Goal: Feedback & Contribution: Contribute content

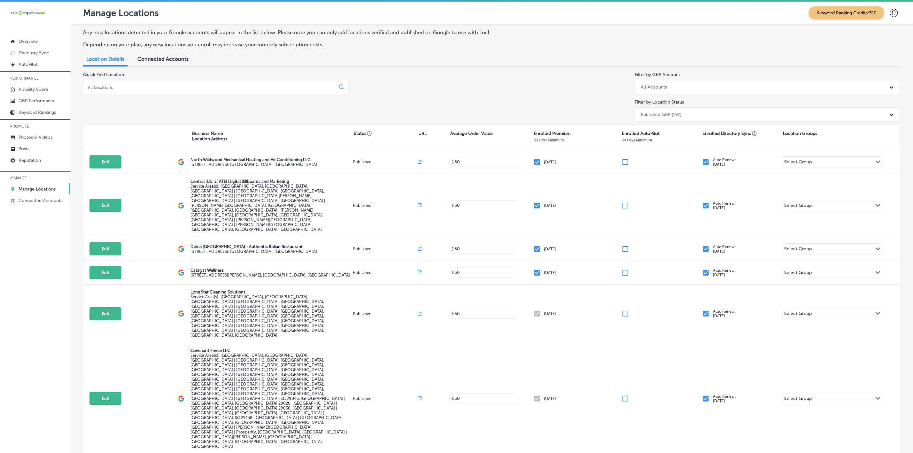
click at [152, 88] on input at bounding box center [210, 87] width 247 height 6
click at [39, 159] on p "Reputation" at bounding box center [30, 160] width 22 height 5
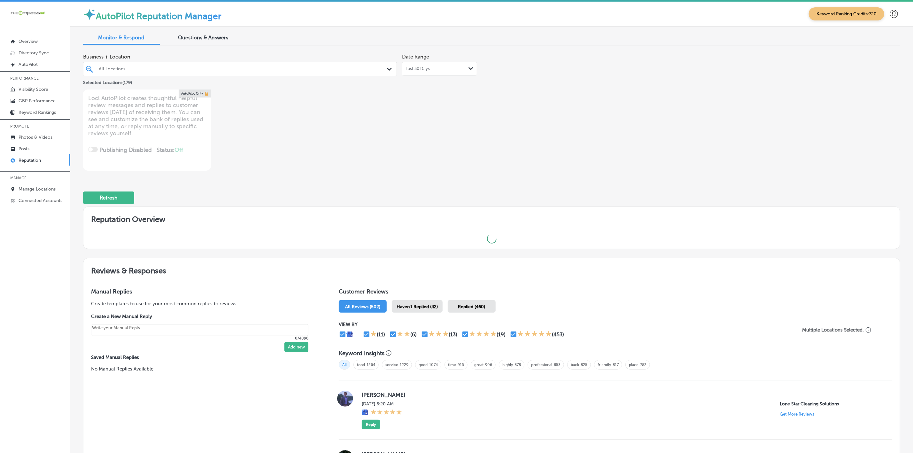
type textarea "x"
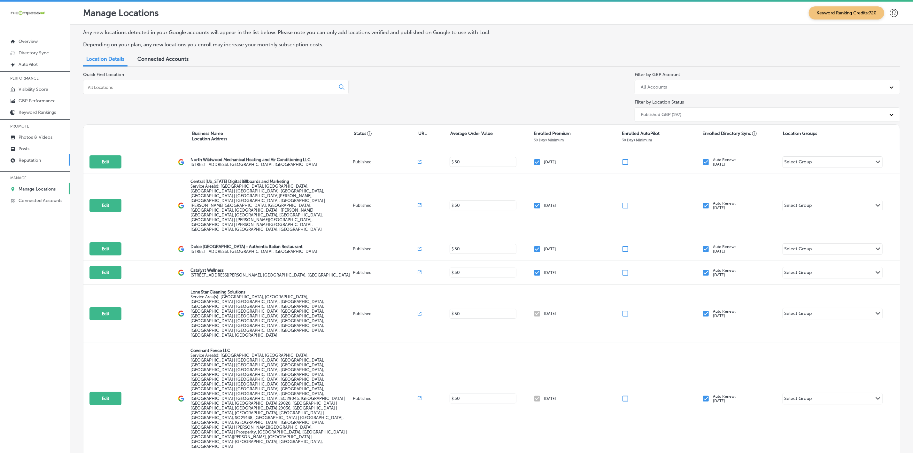
click at [39, 159] on p "Reputation" at bounding box center [30, 160] width 22 height 5
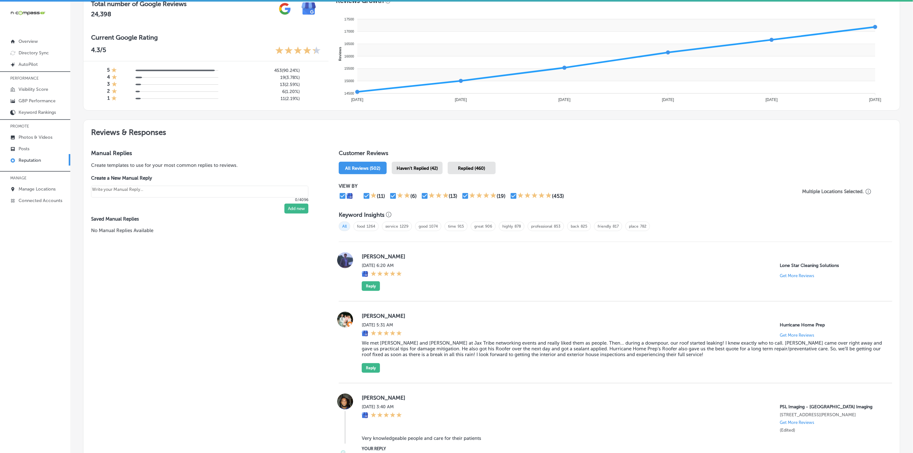
click at [418, 166] on span "Haven't Replied (42)" at bounding box center [417, 168] width 41 height 5
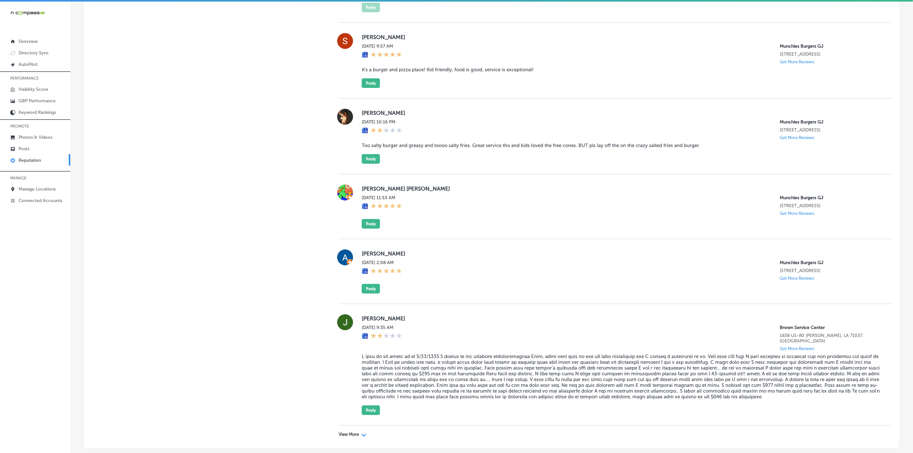
scroll to position [1599, 0]
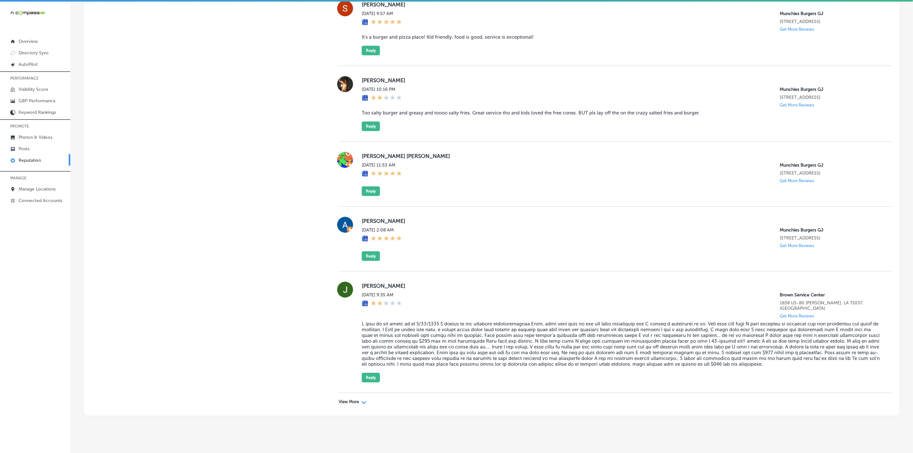
click at [350, 399] on p "View More" at bounding box center [349, 401] width 20 height 5
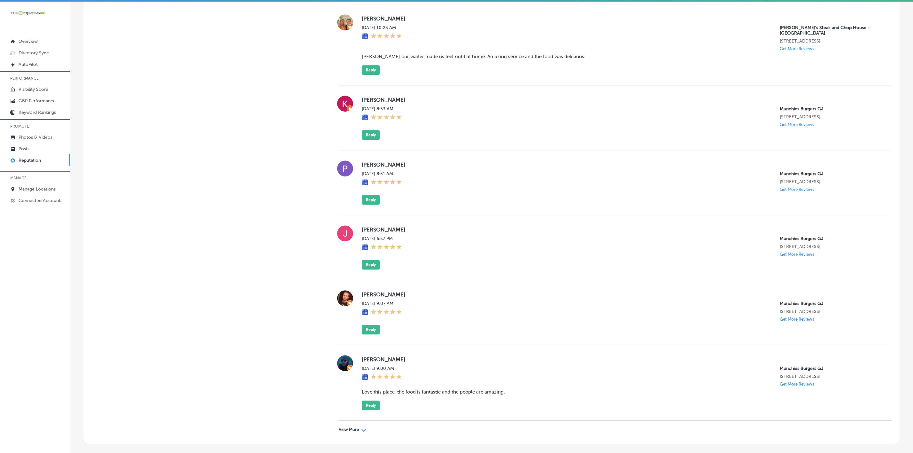
scroll to position [3064, 0]
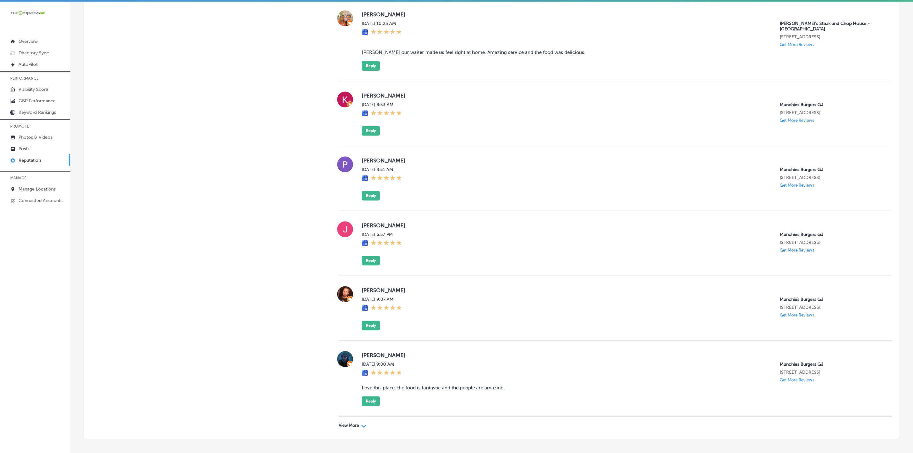
click at [346, 423] on p "View More" at bounding box center [349, 425] width 20 height 5
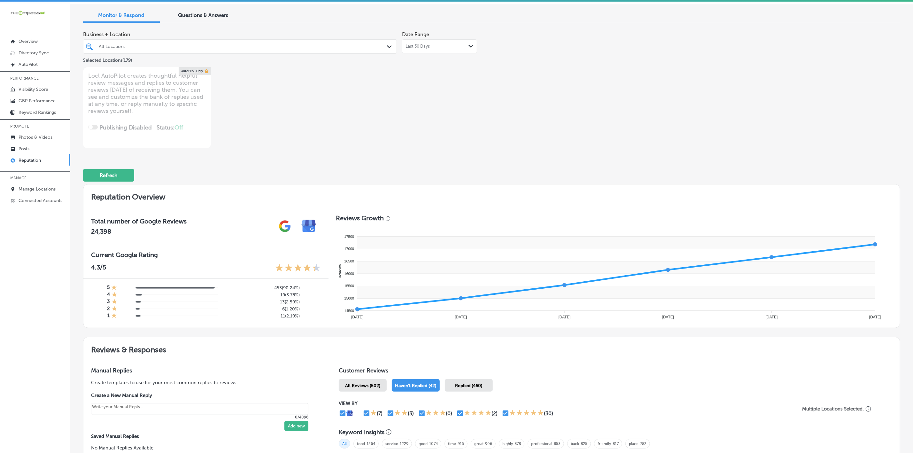
scroll to position [0, 0]
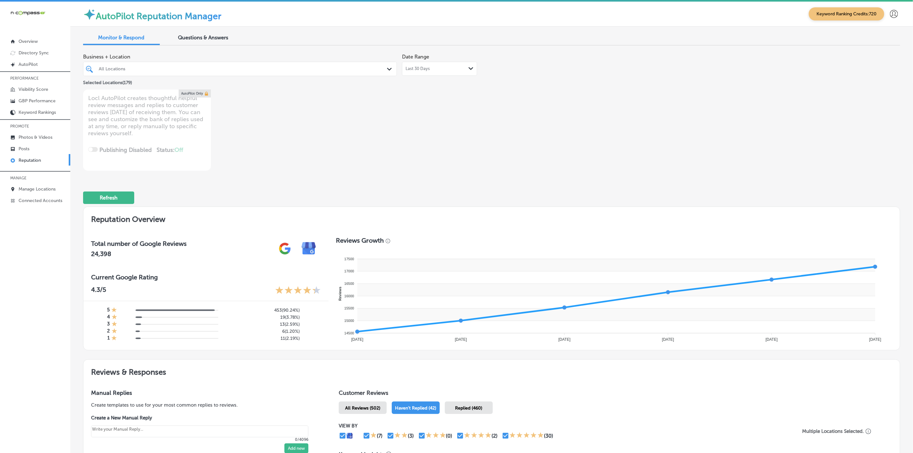
click at [244, 67] on div "All Locations" at bounding box center [243, 68] width 289 height 5
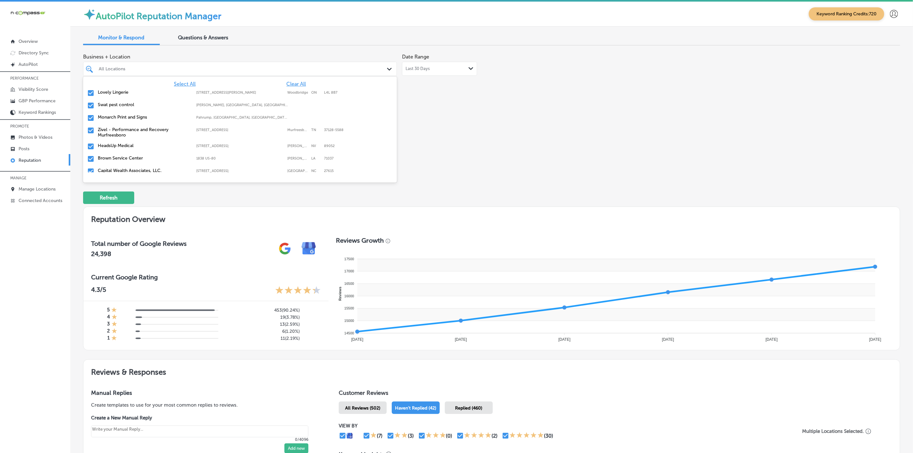
click at [298, 85] on span "Clear All" at bounding box center [296, 84] width 19 height 6
type textarea "x"
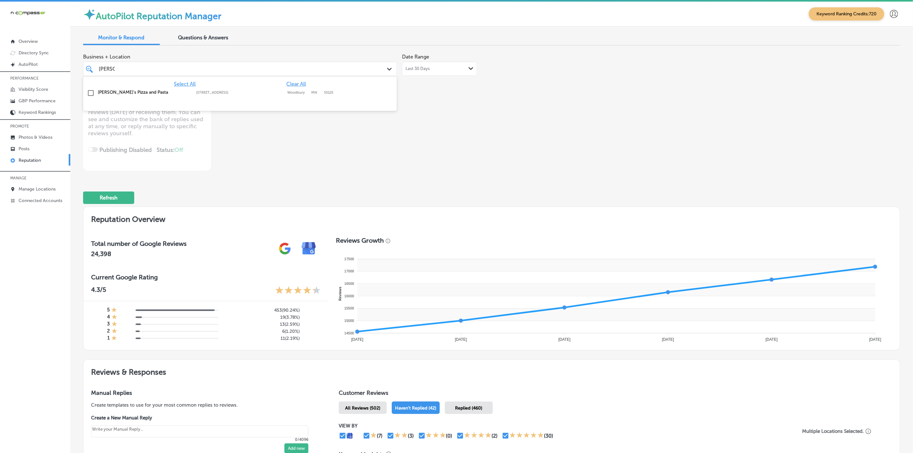
type input "[PERSON_NAME]"
click at [302, 90] on div "[PERSON_NAME]'s Pizza and Pasta [STREET_ADDRESS] [STREET_ADDRESS][PERSON_NAME]" at bounding box center [213, 91] width 230 height 5
type textarea "x"
type input "[PERSON_NAME]"
click at [526, 133] on div "Business + Location option [STREET_ADDRESS]. option [STREET_ADDRESS]. 2 results…" at bounding box center [328, 110] width 490 height 120
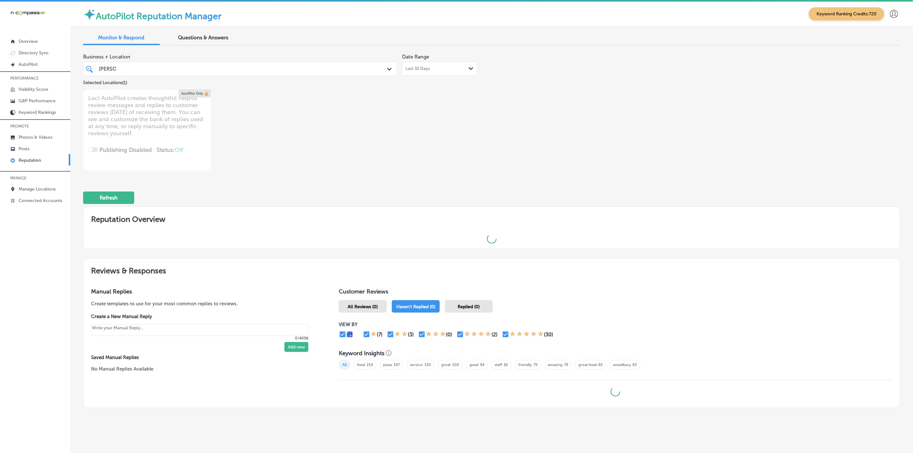
type textarea "x"
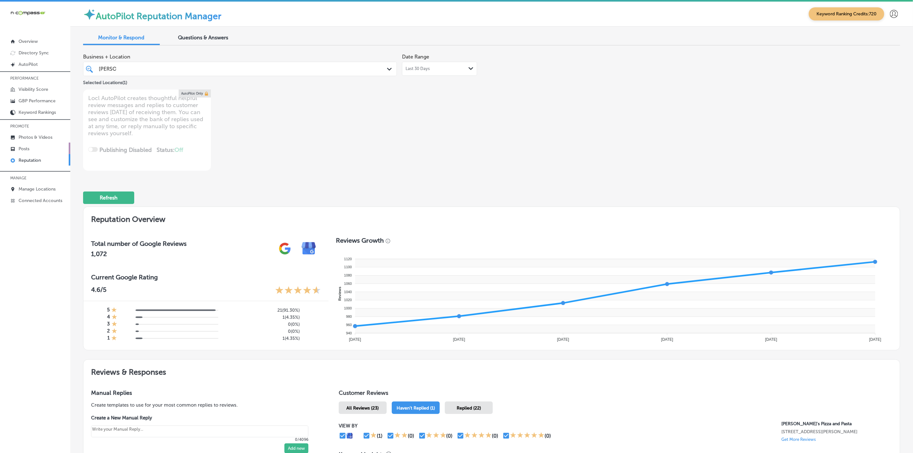
click at [30, 145] on link "Posts" at bounding box center [35, 149] width 70 height 12
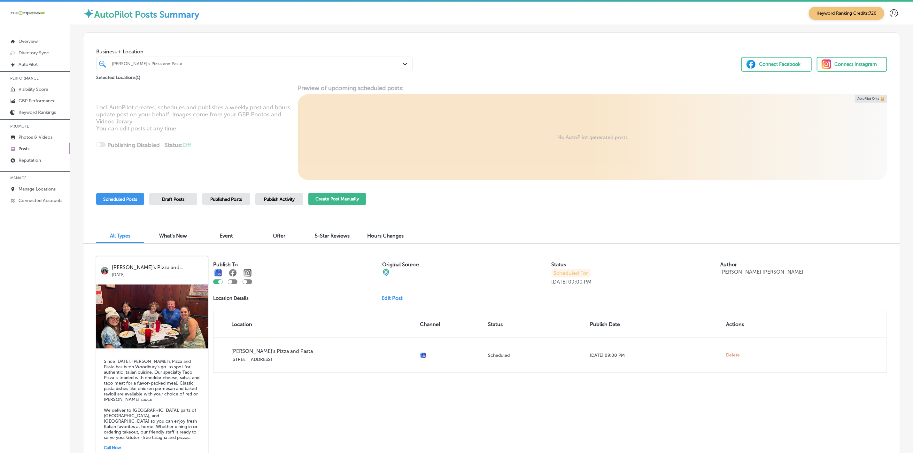
click at [330, 203] on button "Create Post Manually" at bounding box center [337, 199] width 58 height 12
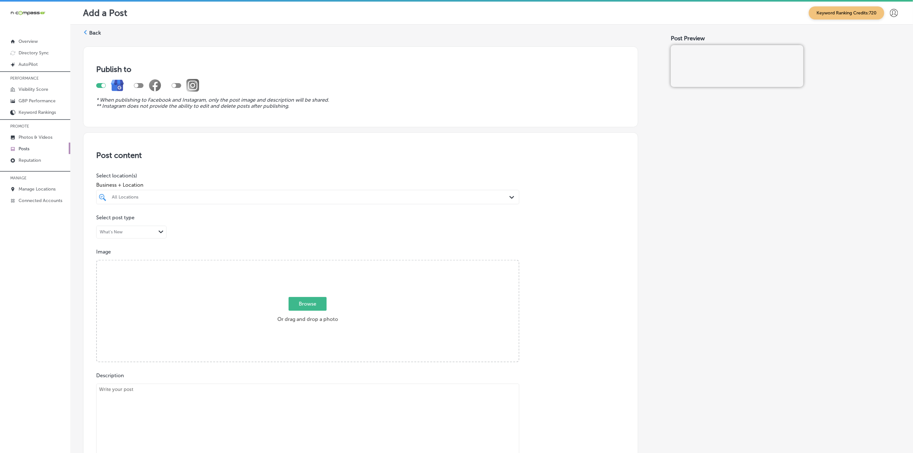
click at [216, 198] on div "All Locations" at bounding box center [311, 196] width 398 height 5
click at [200, 221] on label "KAD Akademy LLC" at bounding box center [173, 220] width 125 height 5
type input "kad"
click at [554, 222] on div "Post content Select location(s) Business + Location option [STREET_ADDRESS]. op…" at bounding box center [360, 334] width 555 height 405
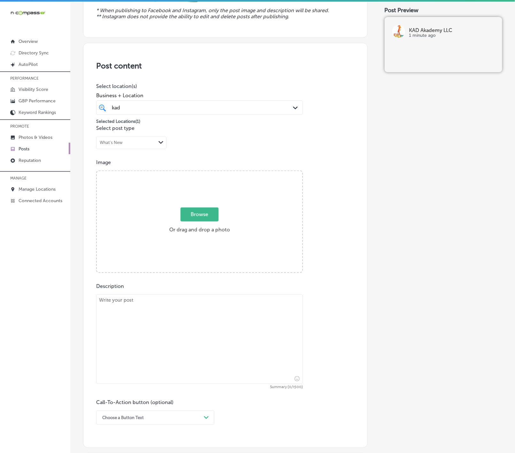
scroll to position [96, 0]
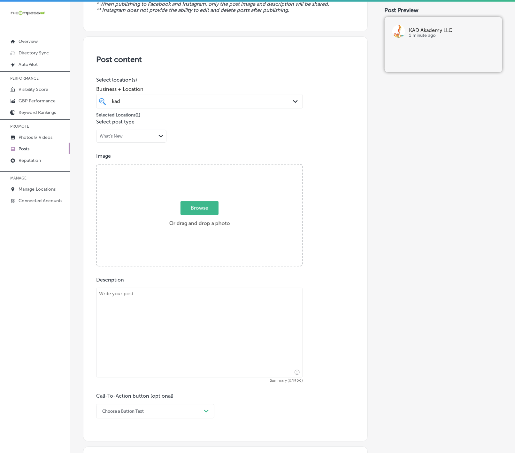
click at [244, 312] on textarea at bounding box center [199, 332] width 207 height 89
paste textarea "Lo Ips Dolorsi am Cons, ad elitseddoe tem incididun ut la et dolor magn aliqua …"
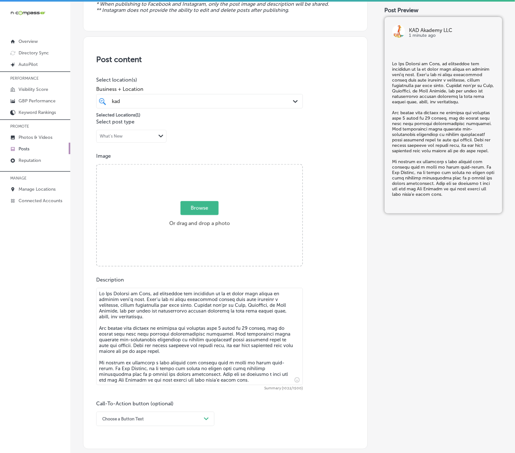
type textarea "Lo Ips Dolorsi am Cons, ad elitseddoe tem incididun ut la et dolor magn aliqua …"
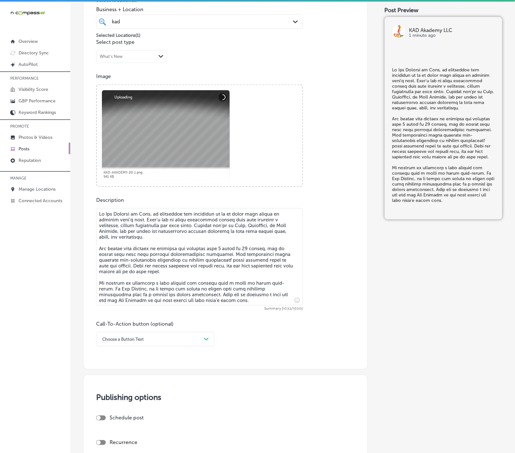
scroll to position [240, 0]
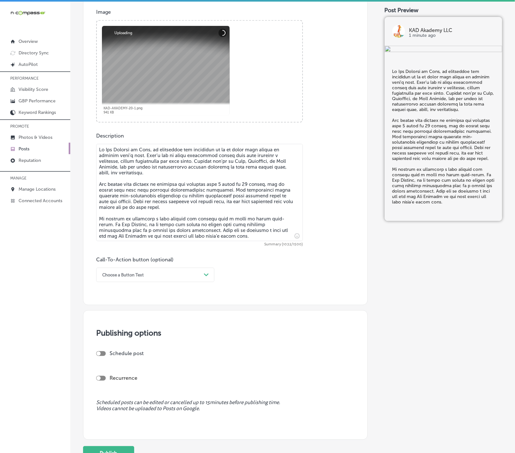
click at [200, 279] on div "Choose a Button Text" at bounding box center [150, 275] width 102 height 10
click at [123, 359] on div "Call Now" at bounding box center [155, 355] width 118 height 11
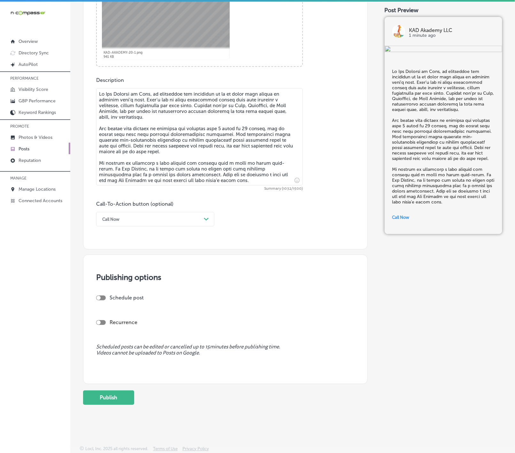
click at [104, 299] on div at bounding box center [101, 297] width 10 height 5
checkbox input "true"
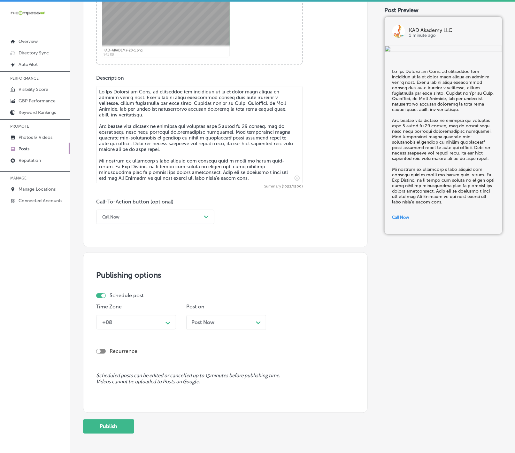
click at [136, 327] on div "+08" at bounding box center [131, 321] width 64 height 11
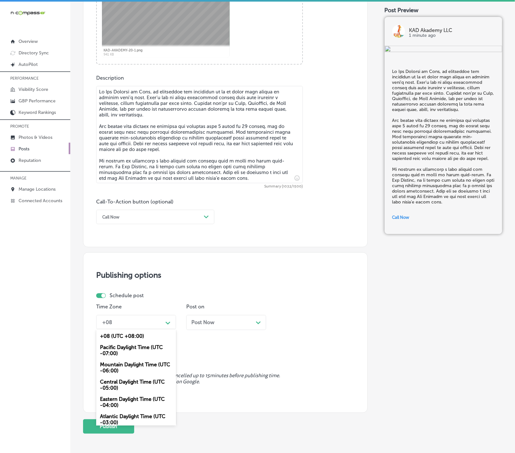
click at [139, 364] on div "Mountain Daylight Time (UTC -06:00)" at bounding box center [136, 367] width 80 height 17
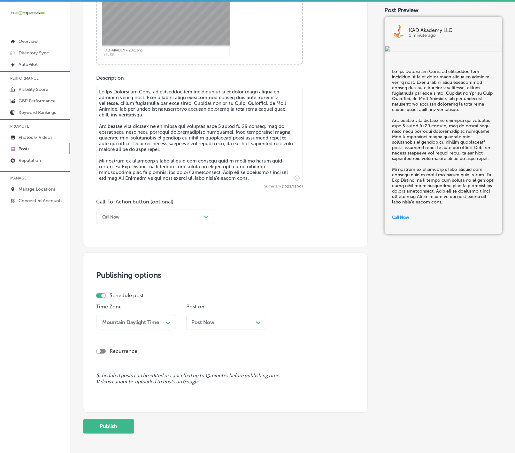
click at [218, 325] on div "Post Now Path Created with Sketch." at bounding box center [226, 322] width 70 height 6
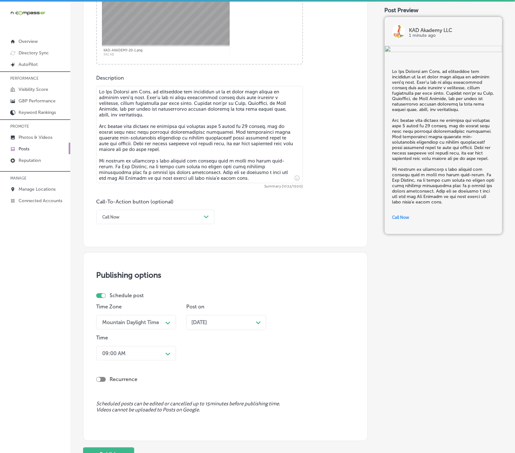
click at [173, 356] on div "09:00 AM Path Created with Sketch." at bounding box center [136, 353] width 80 height 14
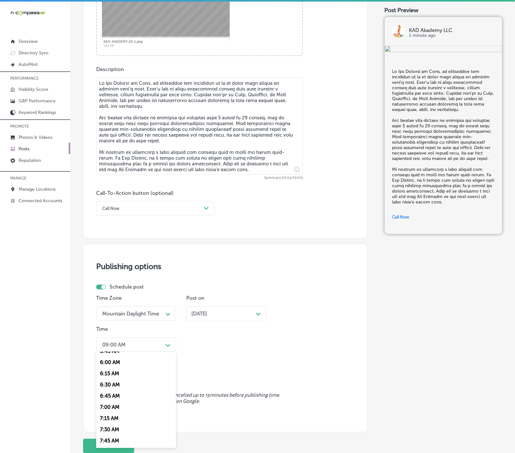
scroll to position [288, 0]
click at [112, 390] on div "7:00 AM" at bounding box center [136, 383] width 80 height 11
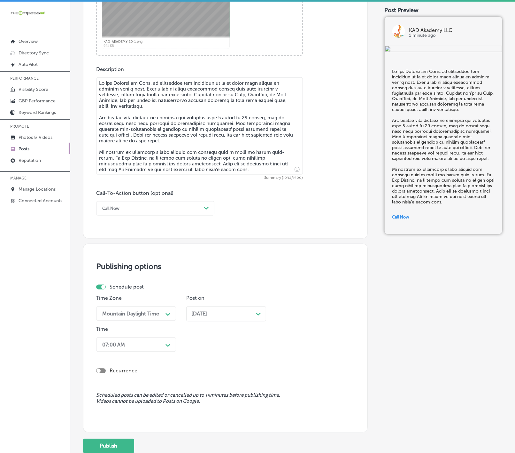
scroll to position [358, 0]
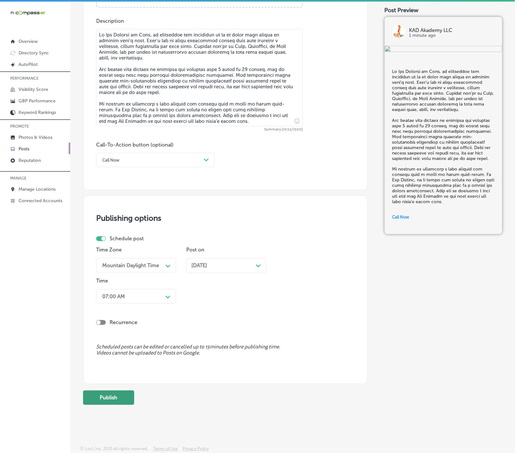
click at [121, 401] on button "Publish" at bounding box center [108, 397] width 51 height 14
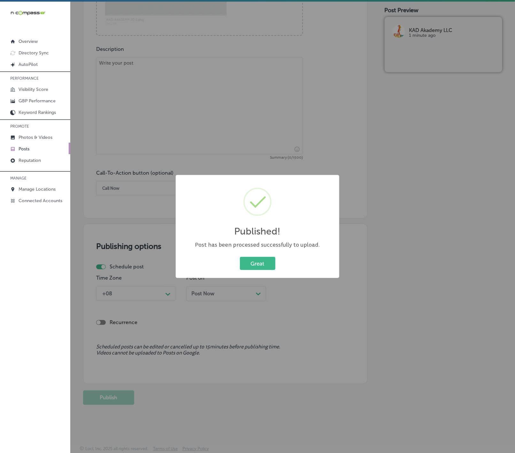
scroll to position [329, 0]
click at [252, 259] on button "Great" at bounding box center [257, 263] width 35 height 13
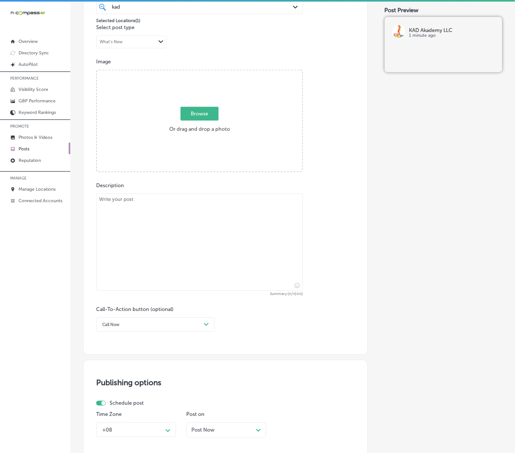
scroll to position [185, 0]
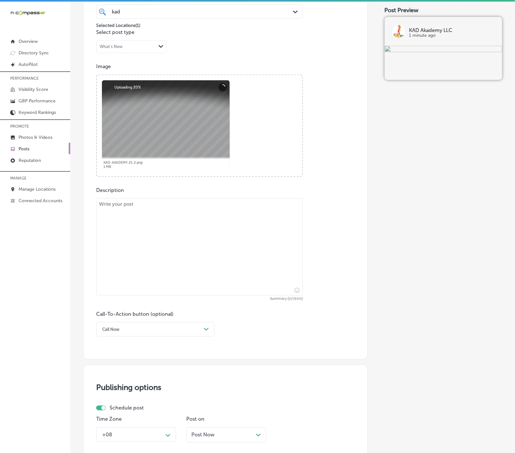
click at [248, 273] on textarea at bounding box center [199, 246] width 207 height 97
paste textarea "At [GEOGRAPHIC_DATA], we provide a preschool care program that encourages curio…"
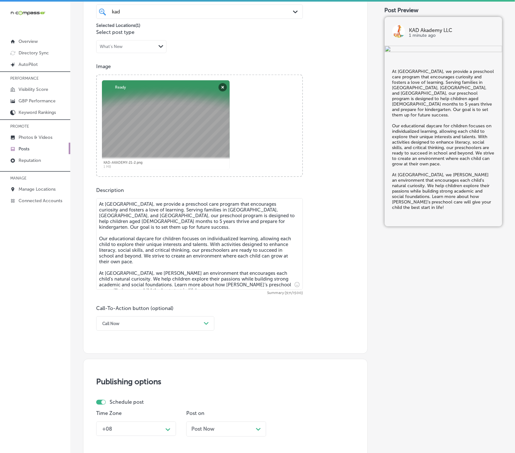
type textarea "At [GEOGRAPHIC_DATA], we provide a preschool care program that encourages curio…"
click at [206, 324] on icon "Path Created with Sketch." at bounding box center [206, 323] width 5 height 3
click at [122, 385] on div "Learn more" at bounding box center [155, 381] width 118 height 11
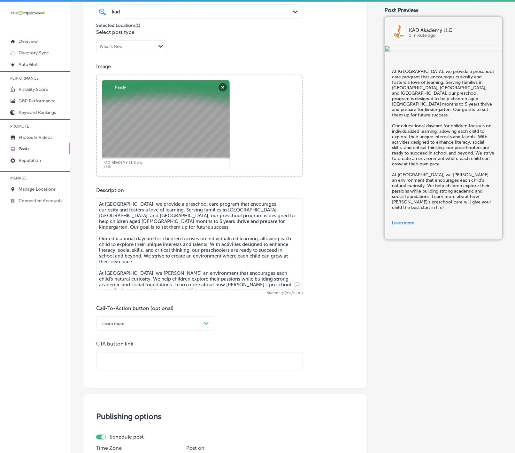
click at [128, 370] on input "text" at bounding box center [200, 361] width 206 height 18
paste input "[URL][DOMAIN_NAME]"
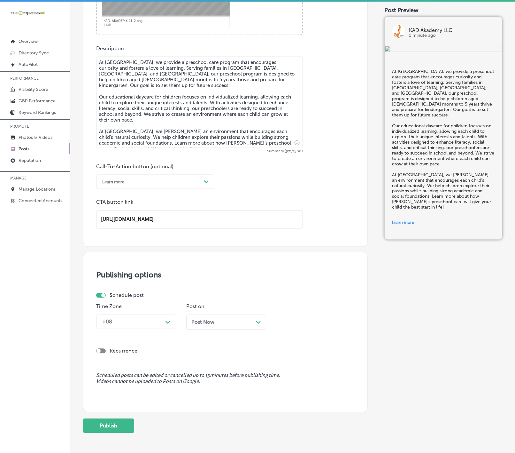
scroll to position [329, 0]
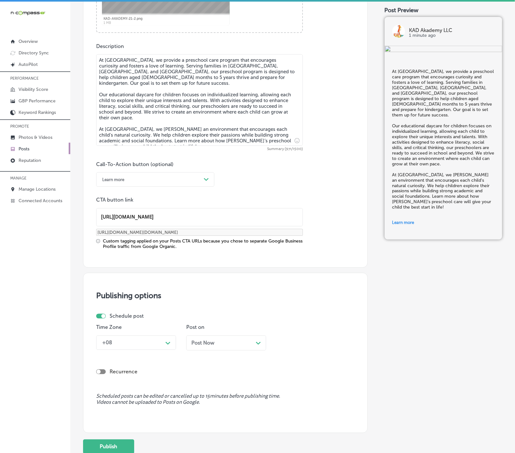
type input "[URL][DOMAIN_NAME]"
click at [170, 344] on icon "Path Created with Sketch." at bounding box center [168, 343] width 5 height 3
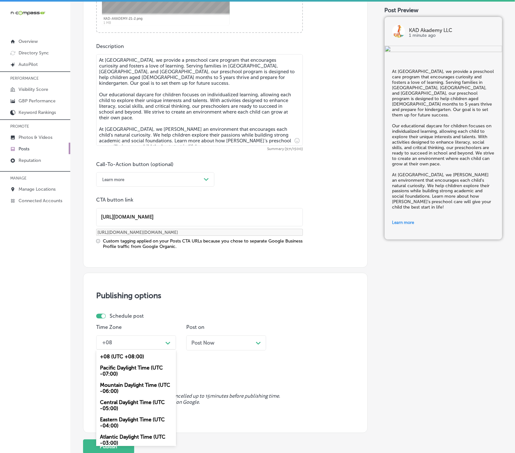
click at [108, 388] on div "Mountain Daylight Time (UTC -06:00)" at bounding box center [136, 387] width 80 height 17
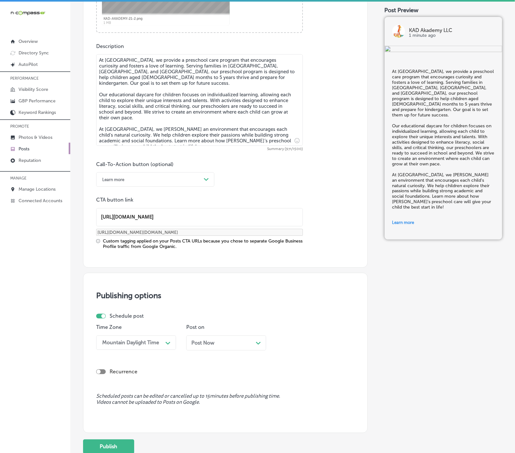
click at [205, 349] on div "Post Now Path Created with Sketch." at bounding box center [226, 342] width 80 height 15
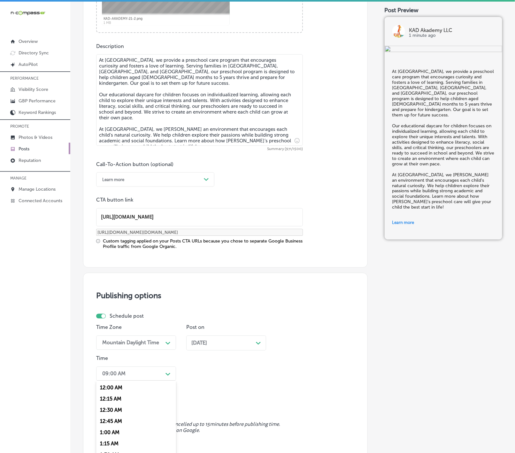
click at [171, 374] on div "option 7:00 AM, selected. option 12:00 AM focused, 1 of 96. 96 results availabl…" at bounding box center [136, 373] width 80 height 14
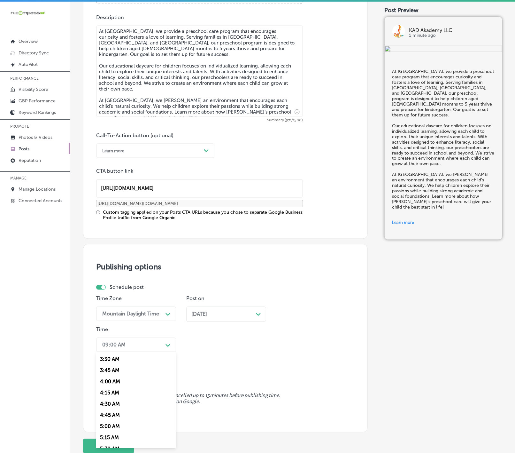
scroll to position [240, 0]
click at [106, 438] on div "7:00 AM" at bounding box center [136, 432] width 80 height 11
click at [239, 313] on div "[DATE] Path Created with Sketch." at bounding box center [226, 314] width 70 height 6
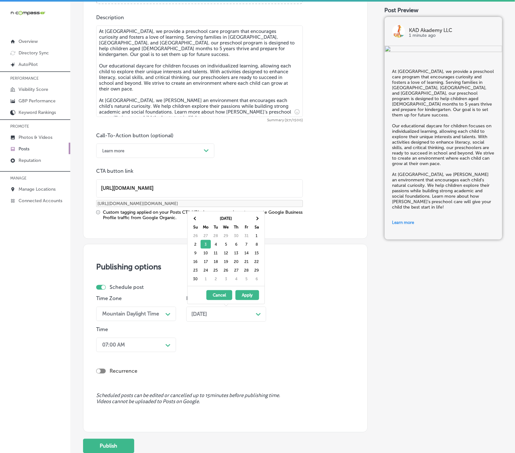
click at [239, 313] on div "[DATE] Path Created with Sketch." at bounding box center [226, 314] width 70 height 6
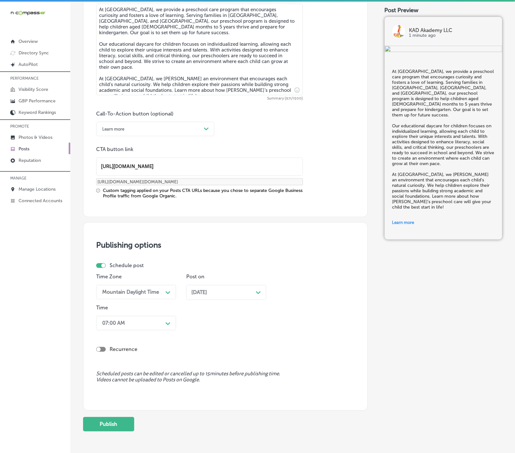
scroll to position [409, 0]
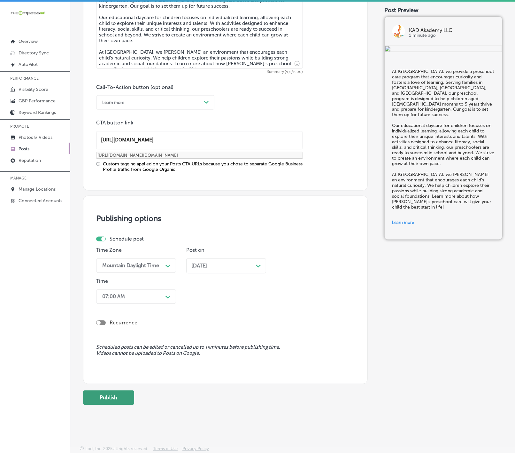
click at [124, 396] on button "Publish" at bounding box center [108, 397] width 51 height 14
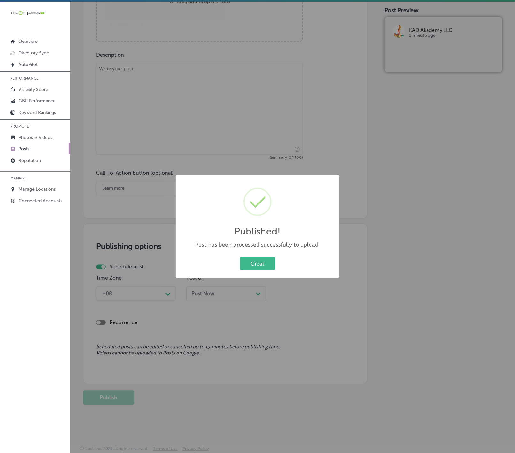
scroll to position [323, 0]
click at [240, 257] on button "Great" at bounding box center [257, 263] width 35 height 13
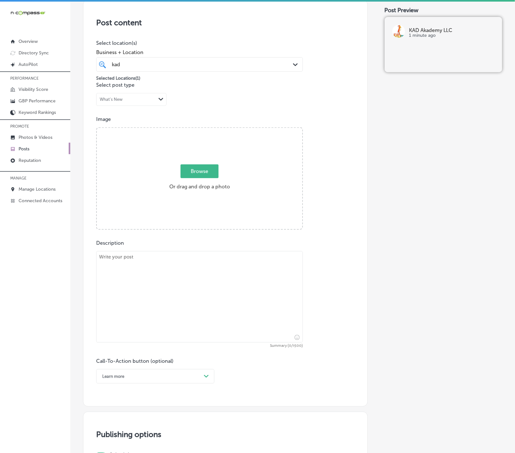
scroll to position [84, 0]
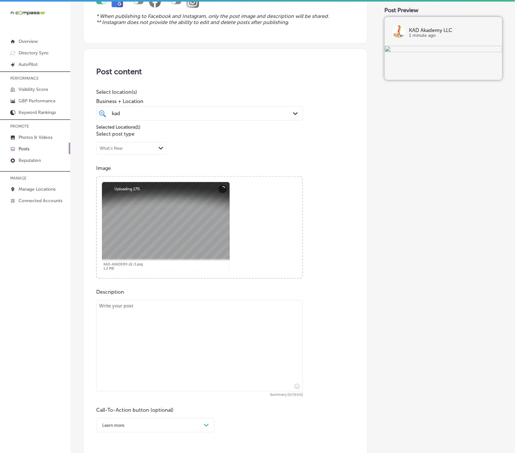
drag, startPoint x: 310, startPoint y: 366, endPoint x: 292, endPoint y: 359, distance: 19.5
click at [310, 366] on div "Description Summary (0/1500) Call-To-Action button (optional) Learn more Path C…" at bounding box center [225, 361] width 259 height 144
click at [234, 346] on textarea at bounding box center [199, 345] width 207 height 91
paste textarea "Finding the right toddler daycare is important, and [PERSON_NAME] provides just…"
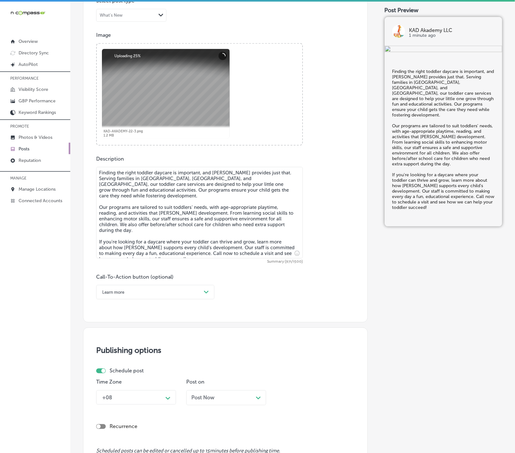
scroll to position [228, 0]
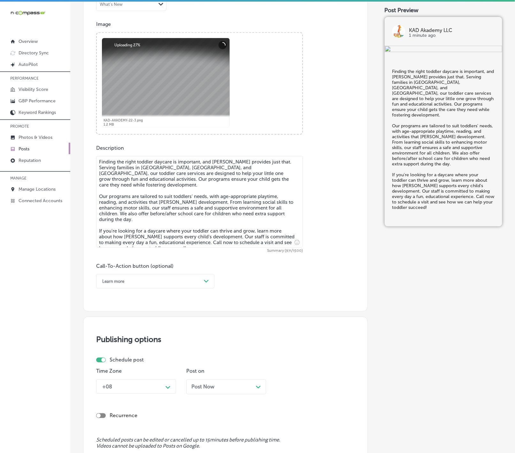
type textarea "Finding the right toddler daycare is important, and [PERSON_NAME] provides just…"
click at [205, 282] on polygon at bounding box center [206, 281] width 5 height 3
click at [109, 366] on div "Call Now" at bounding box center [155, 362] width 118 height 11
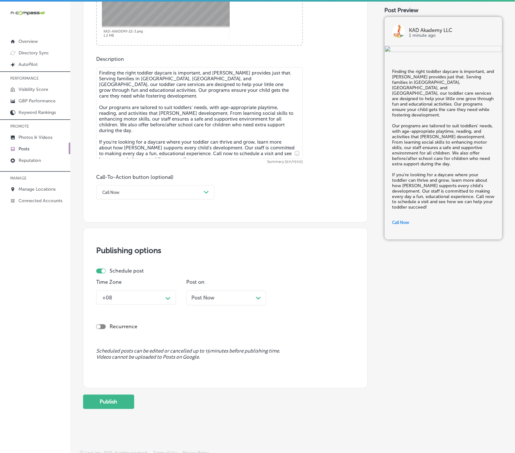
scroll to position [323, 0]
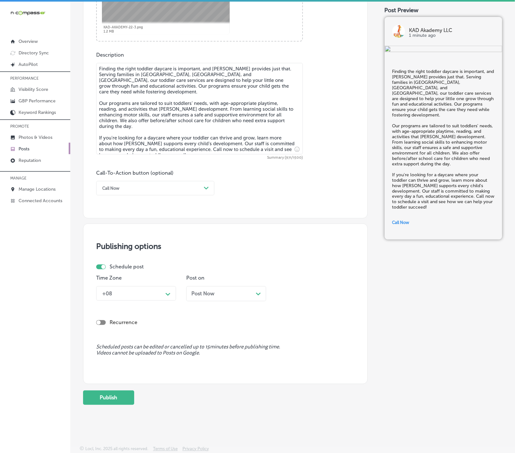
click at [167, 301] on div "Time Zone +08 Path Created with Sketch." at bounding box center [136, 290] width 80 height 31
click at [169, 294] on icon "Path Created with Sketch." at bounding box center [168, 294] width 5 height 3
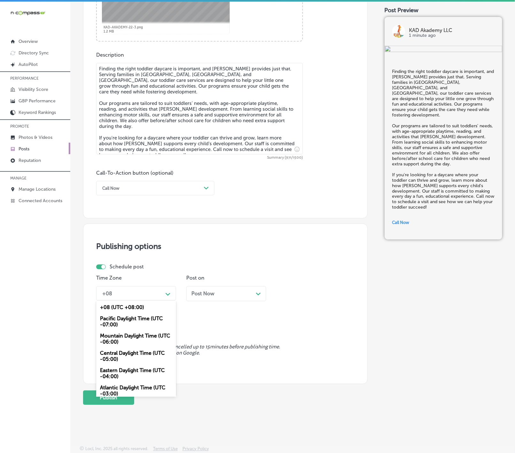
click at [143, 336] on div "Mountain Daylight Time (UTC -06:00)" at bounding box center [136, 338] width 80 height 17
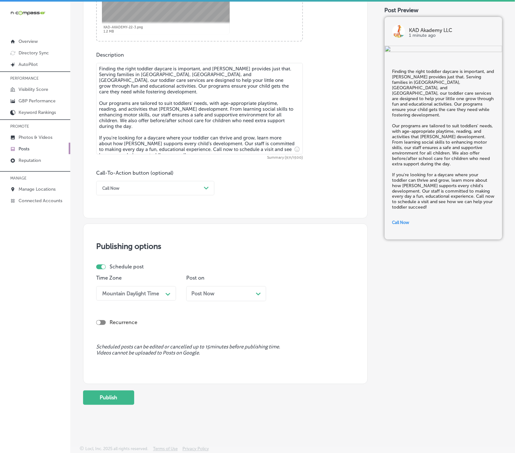
click at [201, 296] on div "Post Now Path Created with Sketch." at bounding box center [226, 293] width 80 height 15
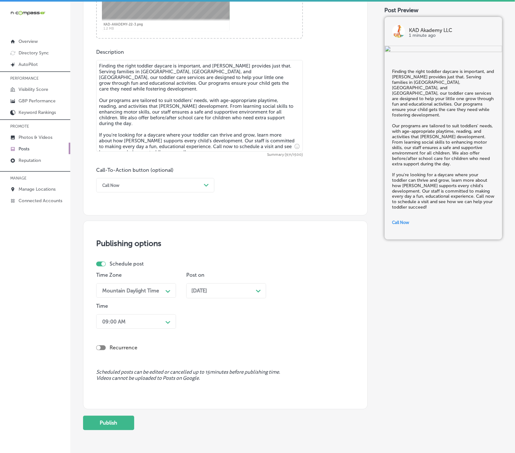
click at [166, 322] on div "Path Created with Sketch." at bounding box center [168, 321] width 5 height 5
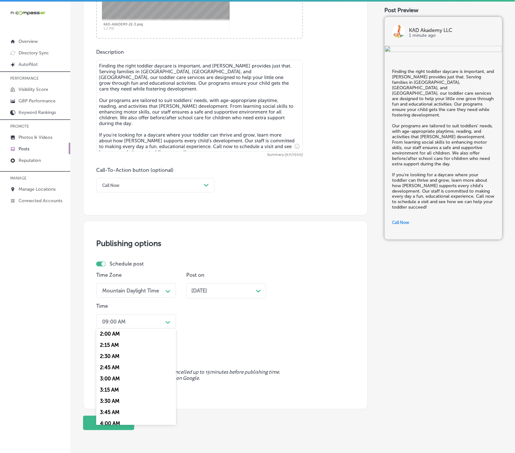
scroll to position [240, 0]
click at [108, 414] on div "7:00 AM" at bounding box center [136, 408] width 80 height 11
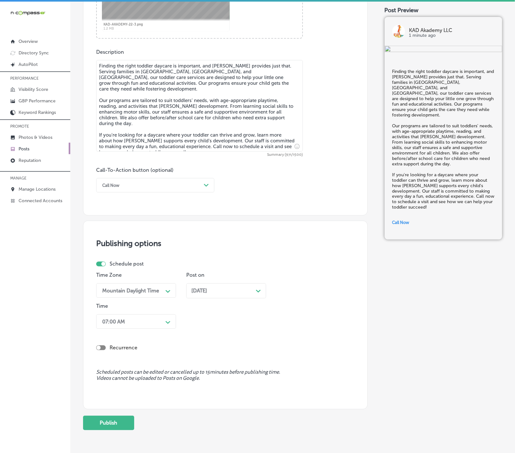
scroll to position [352, 0]
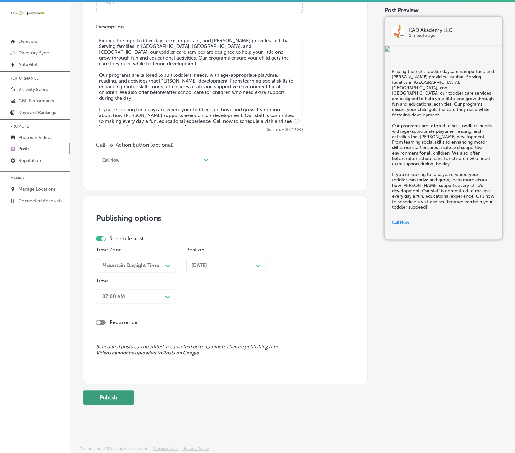
click at [114, 400] on button "Publish" at bounding box center [108, 397] width 51 height 14
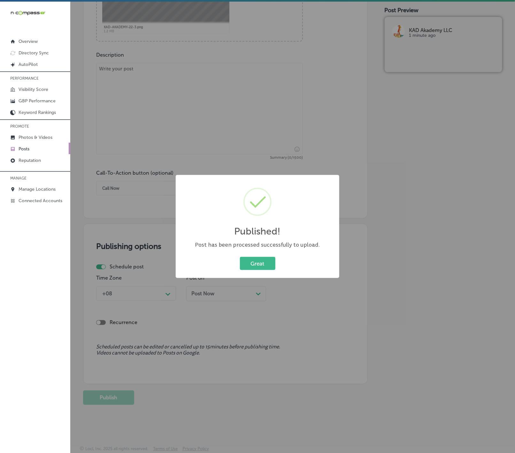
scroll to position [323, 0]
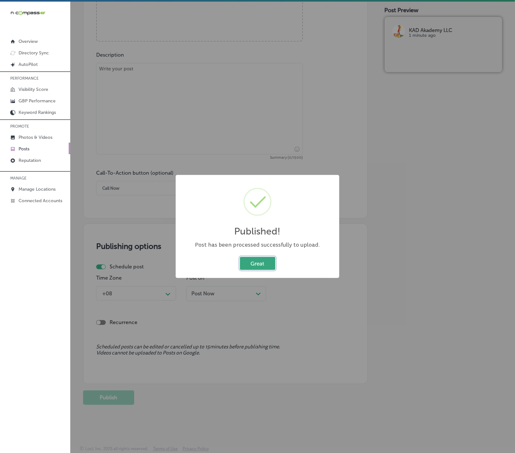
click at [258, 257] on button "Great" at bounding box center [257, 263] width 35 height 13
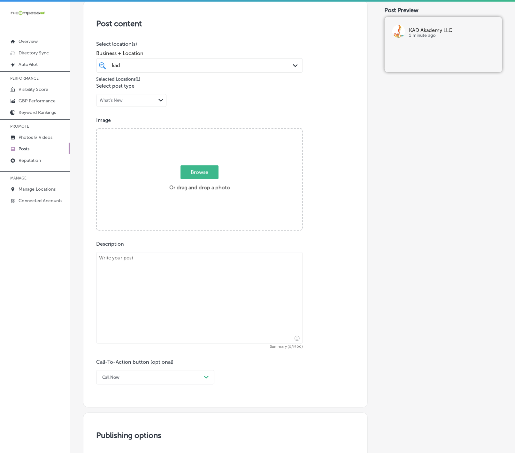
scroll to position [84, 0]
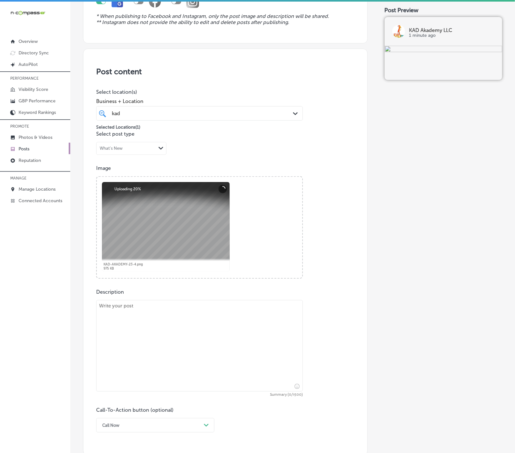
click at [252, 348] on textarea at bounding box center [199, 345] width 207 height 91
paste textarea "When you need overnight child care, [PERSON_NAME] is here to provide a secure a…"
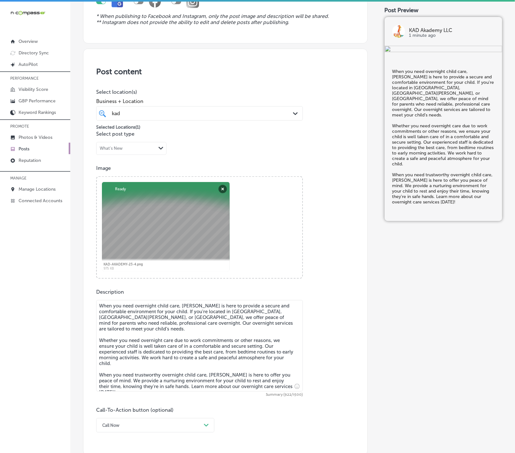
type textarea "When you need overnight child care, [PERSON_NAME] is here to provide a secure a…"
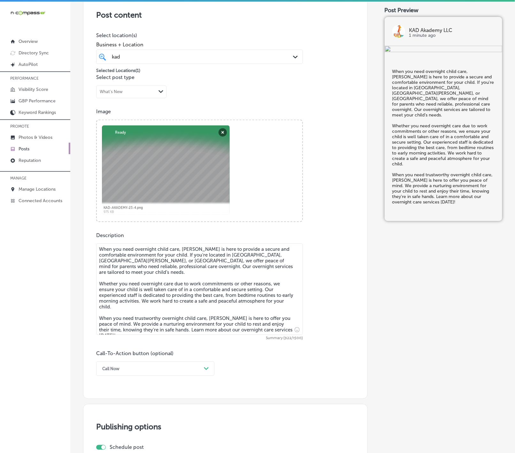
scroll to position [228, 0]
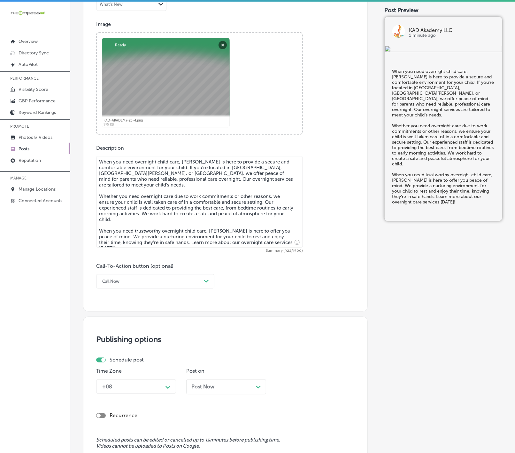
click at [199, 281] on div "Call Now" at bounding box center [150, 281] width 102 height 10
click at [122, 339] on div "Learn more" at bounding box center [155, 339] width 118 height 11
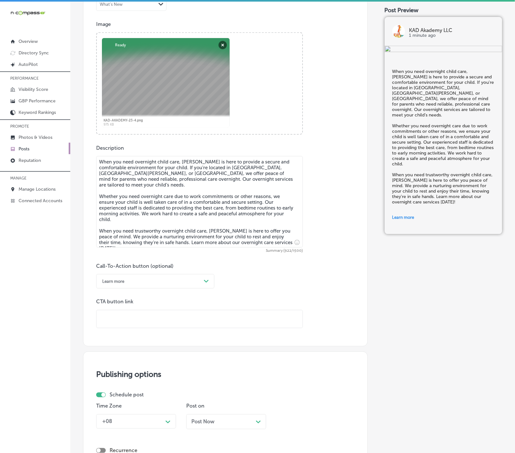
click at [140, 314] on input "text" at bounding box center [200, 319] width 206 height 18
paste input "[URL][DOMAIN_NAME]"
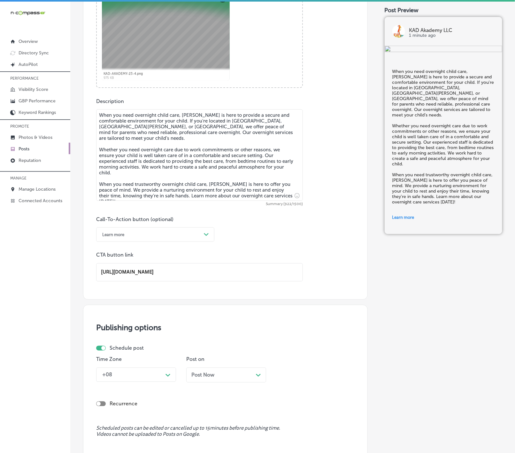
scroll to position [359, 0]
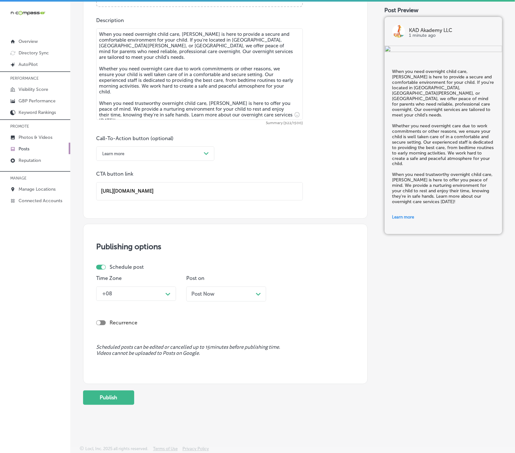
type input "[URL][DOMAIN_NAME]"
click at [159, 293] on div "+08" at bounding box center [131, 293] width 64 height 11
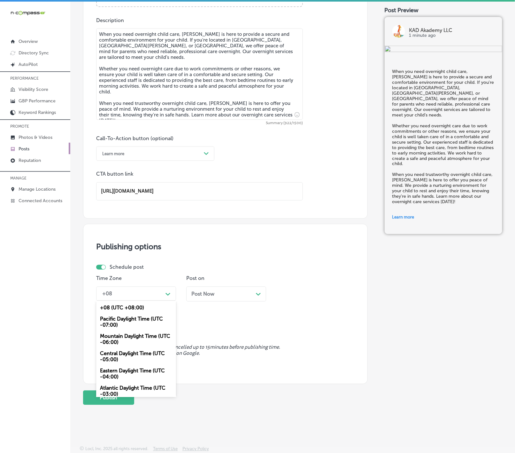
click at [143, 333] on div "Mountain Daylight Time (UTC -06:00)" at bounding box center [136, 338] width 80 height 17
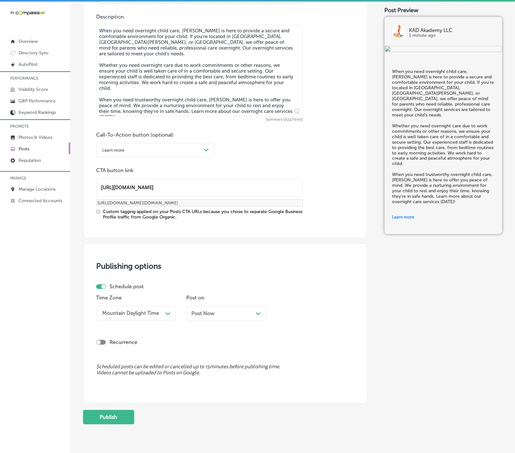
click at [214, 290] on div "Schedule post" at bounding box center [222, 286] width 253 height 6
click at [208, 309] on div "Post Now Path Created with Sketch." at bounding box center [226, 313] width 80 height 15
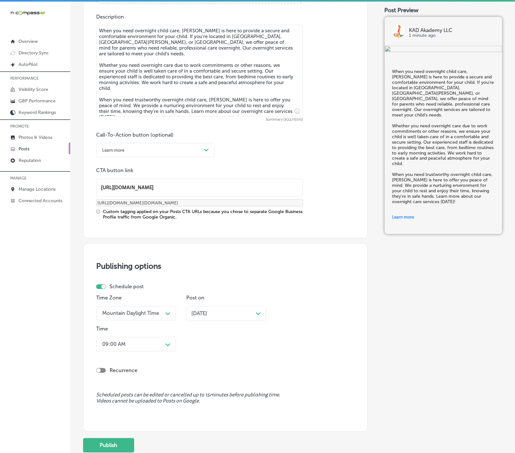
click at [152, 346] on div "09:00 AM" at bounding box center [131, 343] width 64 height 11
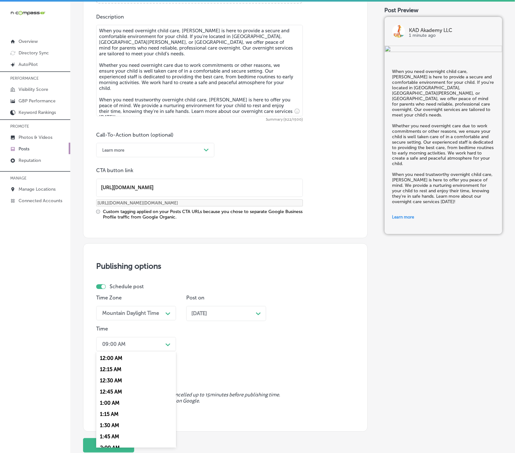
scroll to position [240, 0]
click at [117, 435] on div "7:00 AM" at bounding box center [136, 431] width 80 height 11
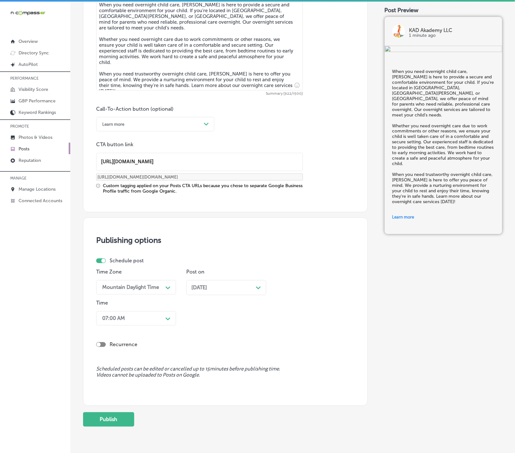
scroll to position [409, 0]
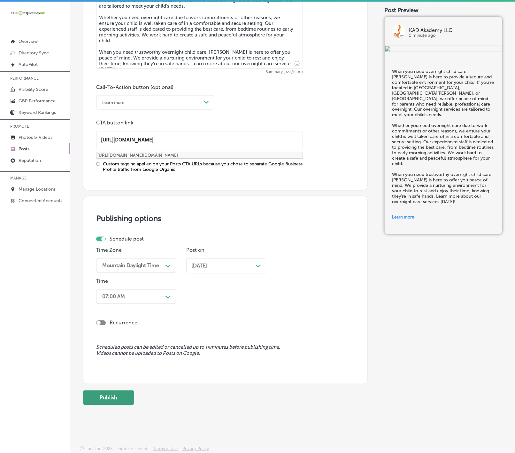
click at [119, 397] on button "Publish" at bounding box center [108, 397] width 51 height 14
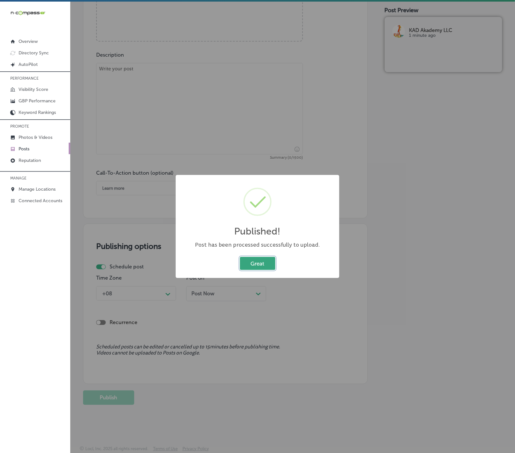
click at [260, 257] on button "Great" at bounding box center [257, 263] width 35 height 13
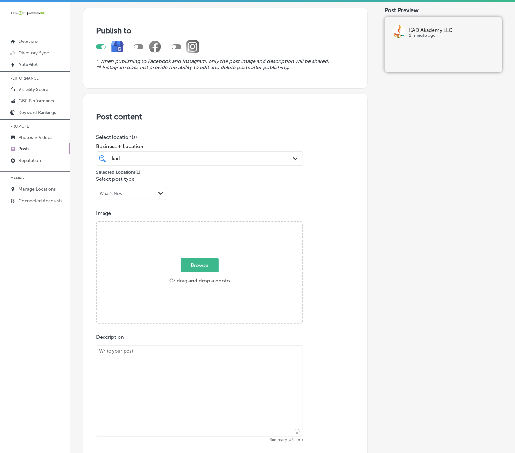
scroll to position [36, 0]
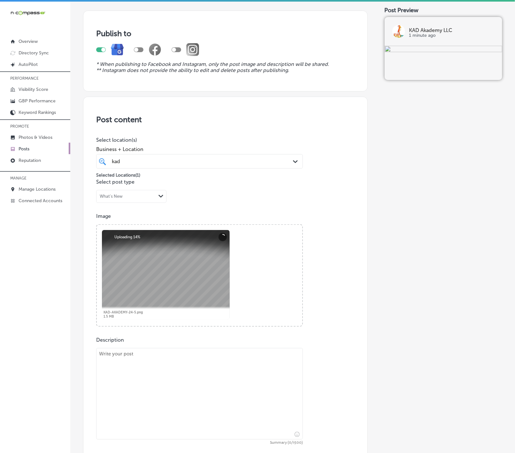
click at [235, 379] on textarea at bounding box center [199, 393] width 207 height 91
paste textarea "Life is unpredictable, and Kad Akademy is here to provide 24/7 child care whene…"
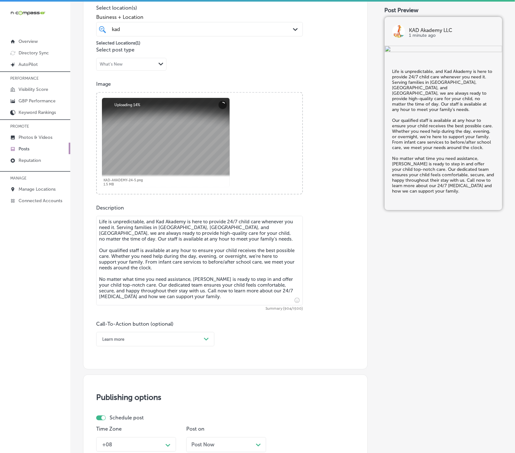
scroll to position [180, 0]
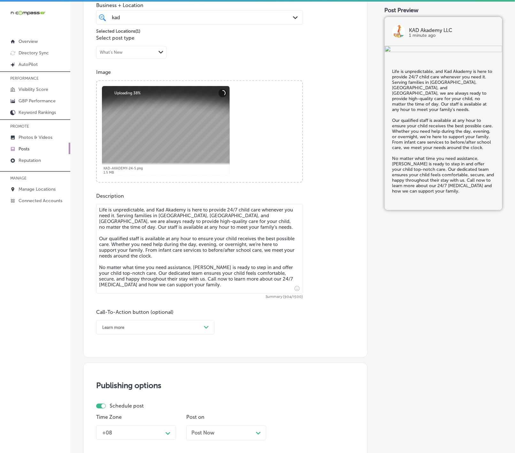
type textarea "Life is unpredictable, and Kad Akademy is here to provide 24/7 child care whene…"
click at [190, 328] on div "Learn more" at bounding box center [150, 327] width 102 height 10
click at [115, 411] on div "Call Now" at bounding box center [155, 408] width 118 height 11
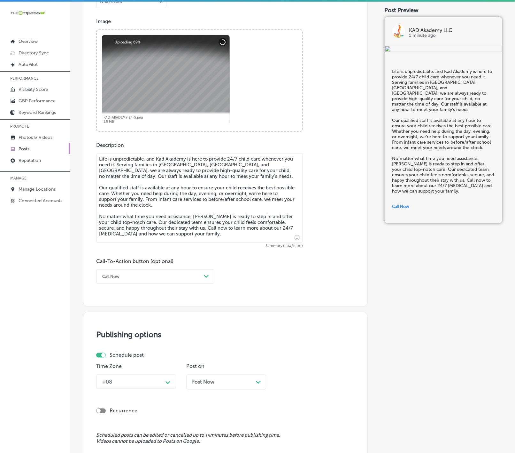
scroll to position [322, 0]
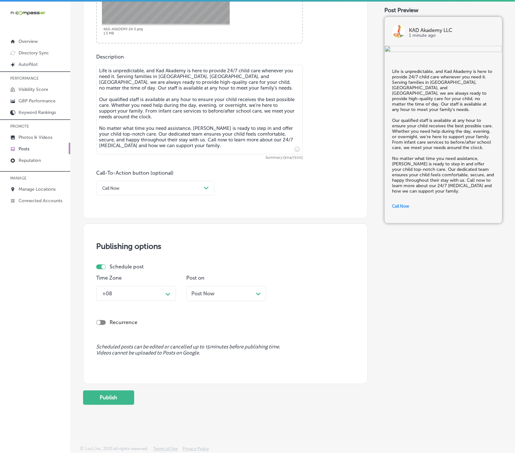
click at [168, 295] on div "Path Created with Sketch." at bounding box center [168, 293] width 10 height 10
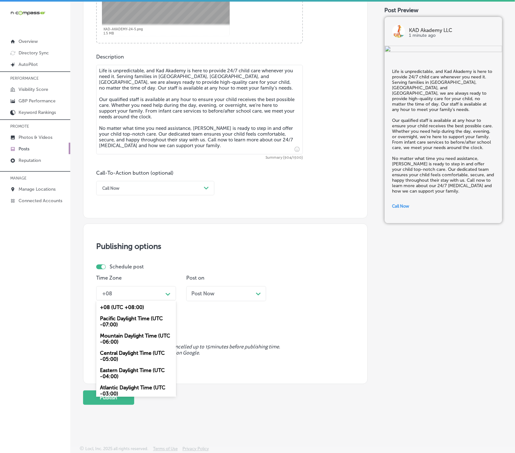
click at [144, 338] on div "Mountain Daylight Time (UTC -06:00)" at bounding box center [136, 338] width 80 height 17
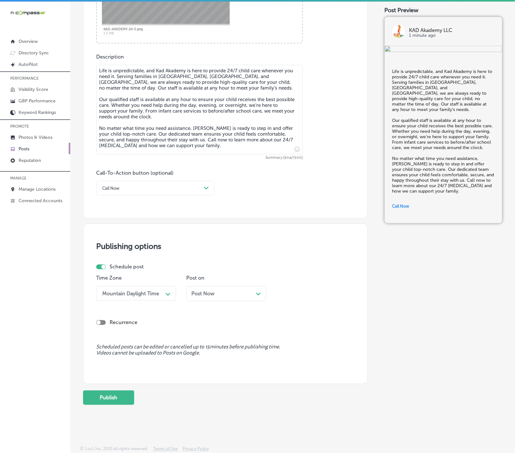
click at [215, 299] on div "Post Now Path Created with Sketch." at bounding box center [226, 293] width 80 height 15
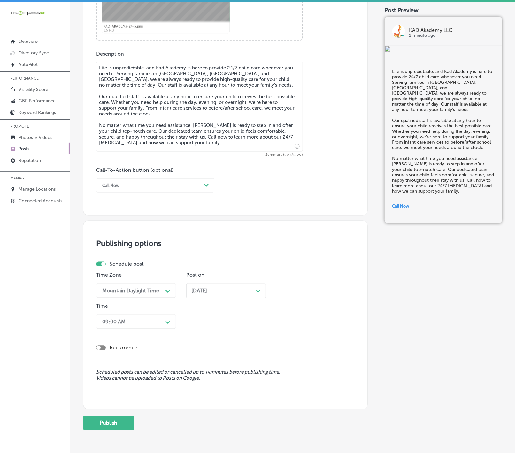
click at [167, 321] on div "Path Created with Sketch." at bounding box center [168, 321] width 5 height 5
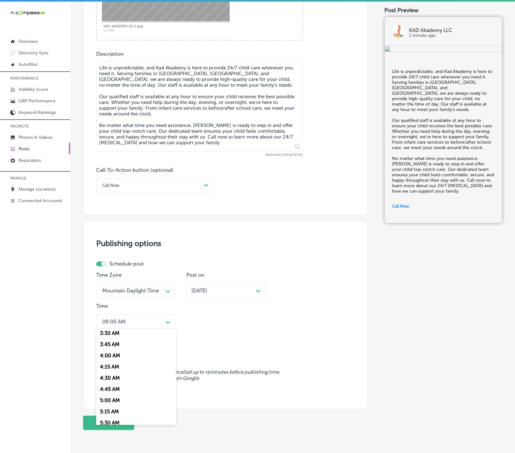
scroll to position [240, 0]
click at [113, 415] on div "7:00 AM" at bounding box center [136, 408] width 80 height 11
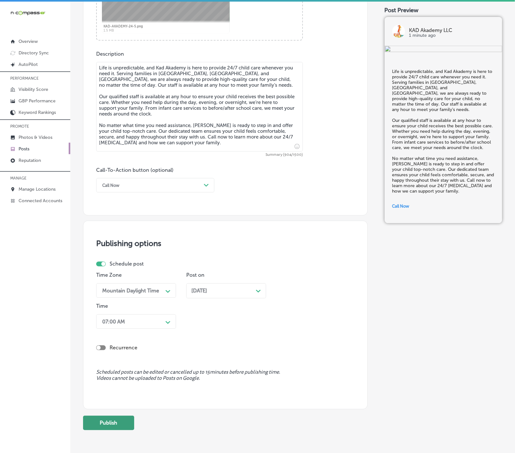
click at [113, 426] on button "Publish" at bounding box center [108, 422] width 51 height 14
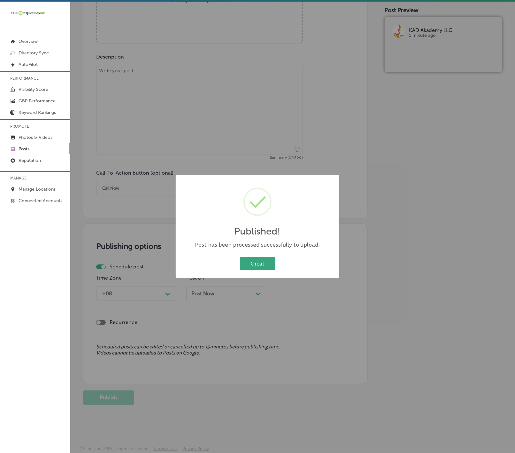
click at [261, 262] on button "Great" at bounding box center [257, 263] width 35 height 13
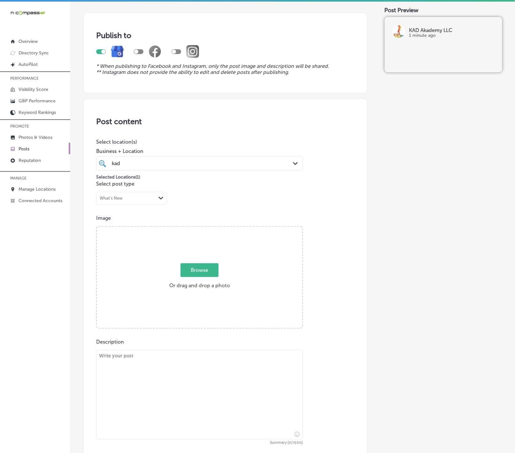
scroll to position [82, 0]
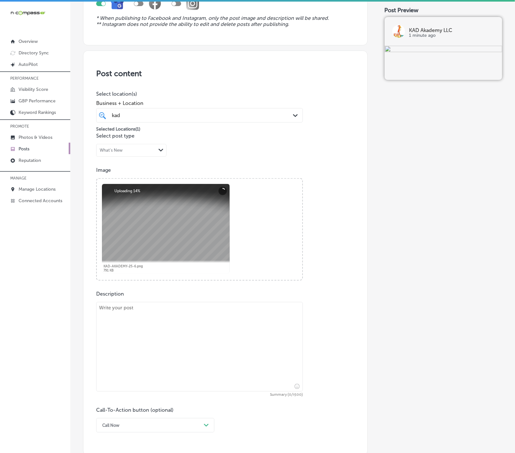
click at [154, 331] on textarea at bounding box center [199, 346] width 207 height 89
paste textarea "[PERSON_NAME] offers affordable infant care that supports working parents while…"
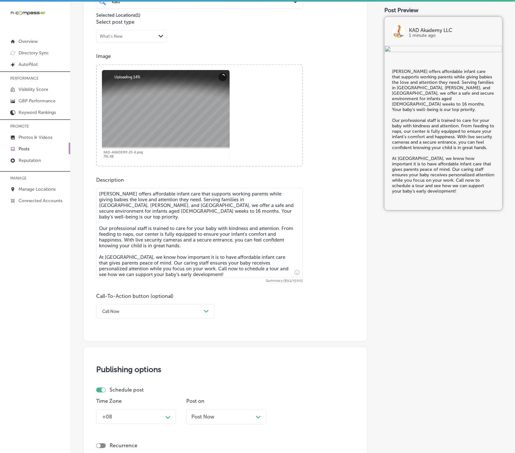
scroll to position [226, 0]
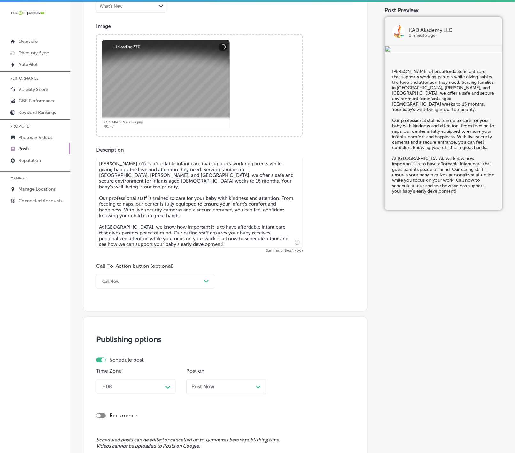
type textarea "[PERSON_NAME] offers affordable infant care that supports working parents while…"
click at [165, 276] on div "Call Now Path Created with Sketch." at bounding box center [155, 281] width 118 height 14
click at [150, 285] on div "Call Now" at bounding box center [150, 281] width 102 height 10
click at [120, 369] on div "Choose a Button Text Book Order online Buy Learn more Sign up Call Now" at bounding box center [155, 328] width 118 height 81
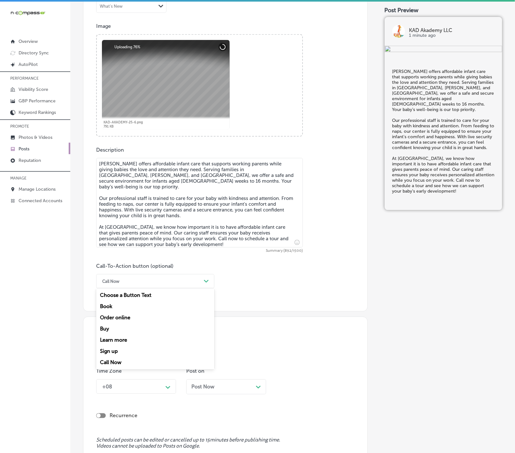
click at [120, 364] on div "Call Now" at bounding box center [155, 362] width 118 height 11
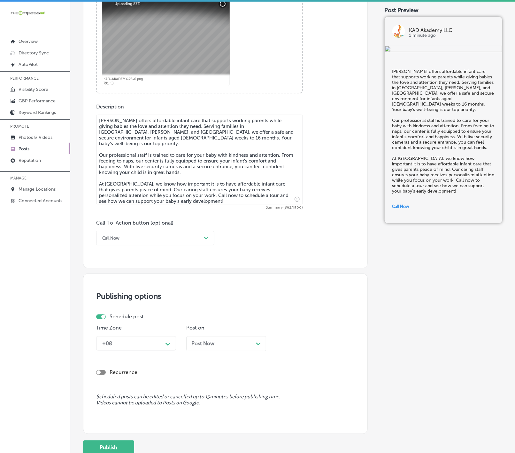
scroll to position [322, 0]
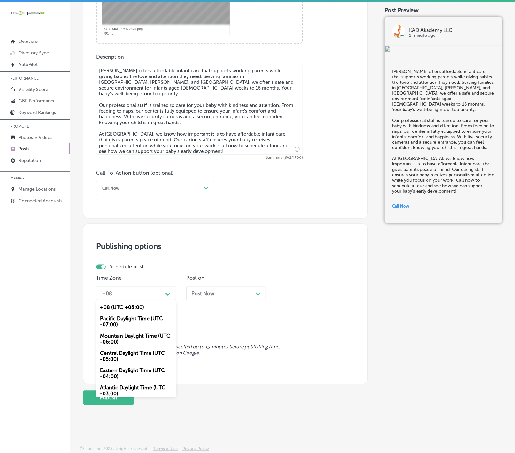
click at [166, 293] on polygon at bounding box center [168, 294] width 5 height 3
click at [130, 335] on div "Mountain Daylight Time (UTC -06:00)" at bounding box center [136, 338] width 80 height 17
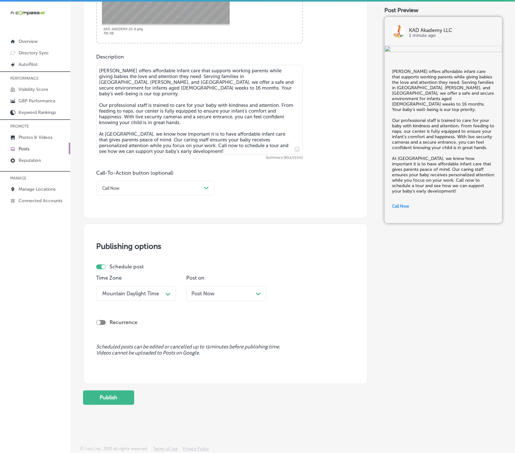
click at [223, 301] on div "Post Now Path Created with Sketch." at bounding box center [226, 296] width 80 height 20
click at [221, 293] on div "Post Now Path Created with Sketch." at bounding box center [226, 294] width 70 height 6
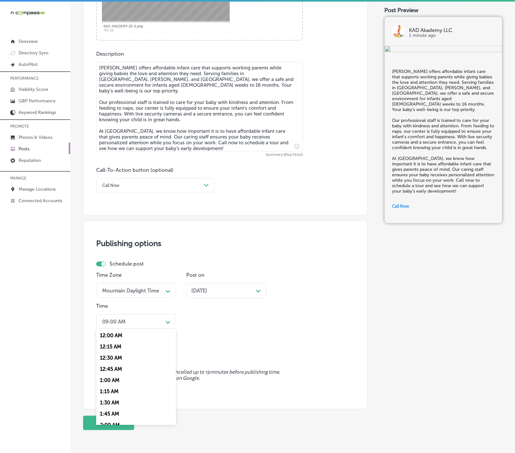
click at [162, 323] on div "09:00 AM" at bounding box center [131, 321] width 64 height 11
click at [111, 367] on div "7:00 AM" at bounding box center [136, 360] width 80 height 11
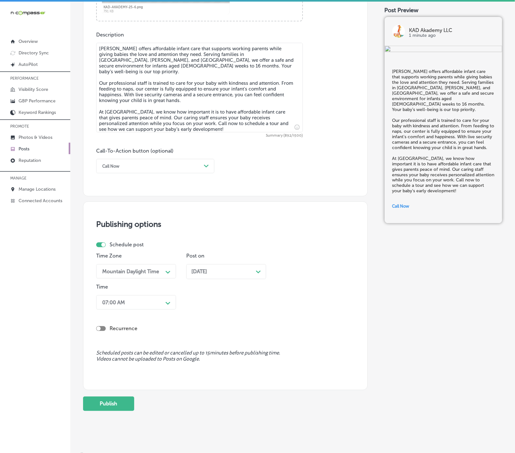
scroll to position [350, 0]
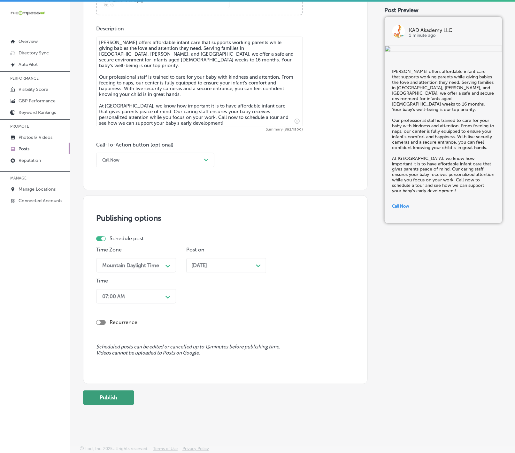
click at [113, 393] on button "Publish" at bounding box center [108, 397] width 51 height 14
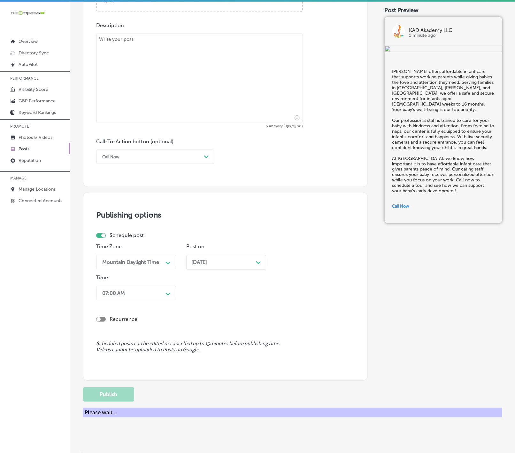
scroll to position [322, 0]
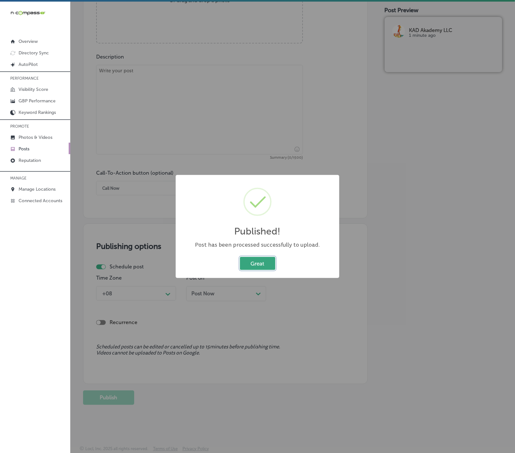
click at [257, 266] on button "Great" at bounding box center [257, 263] width 35 height 13
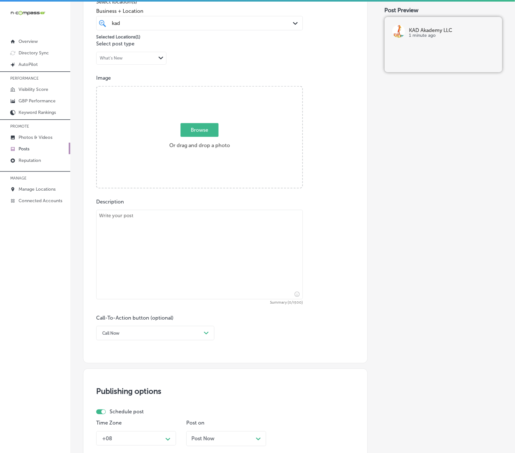
scroll to position [130, 0]
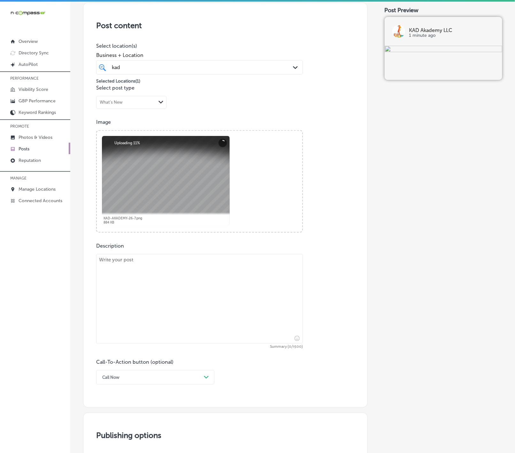
click at [140, 282] on textarea at bounding box center [199, 298] width 207 height 89
paste textarea "[PERSON_NAME] offers a preschool care program that sparks curiosity and fosters…"
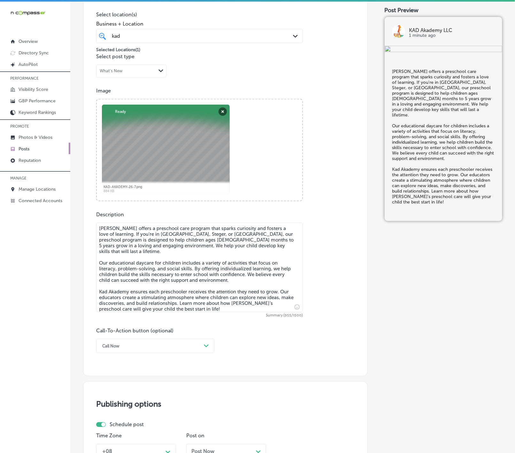
scroll to position [178, 0]
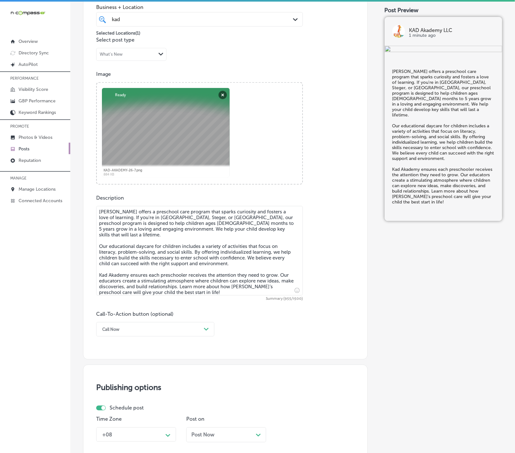
type textarea "[PERSON_NAME] offers a preschool care program that sparks curiosity and fosters…"
click at [164, 327] on div "Call Now" at bounding box center [150, 329] width 102 height 10
click at [120, 392] on div "Learn more" at bounding box center [155, 387] width 118 height 11
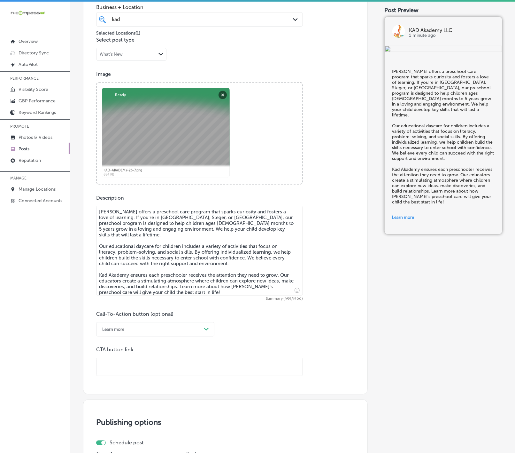
click at [124, 375] on input "text" at bounding box center [200, 367] width 206 height 18
paste input "[URL][DOMAIN_NAME]"
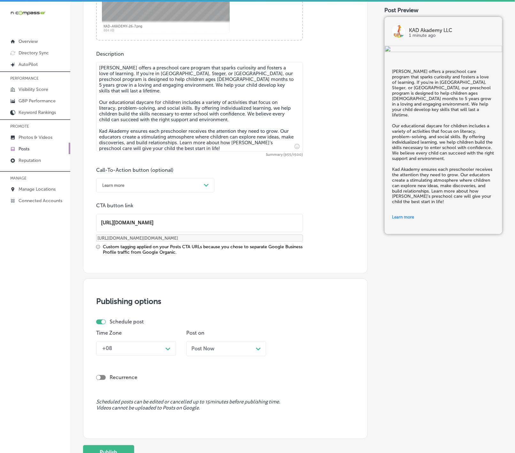
type input "[URL][DOMAIN_NAME]"
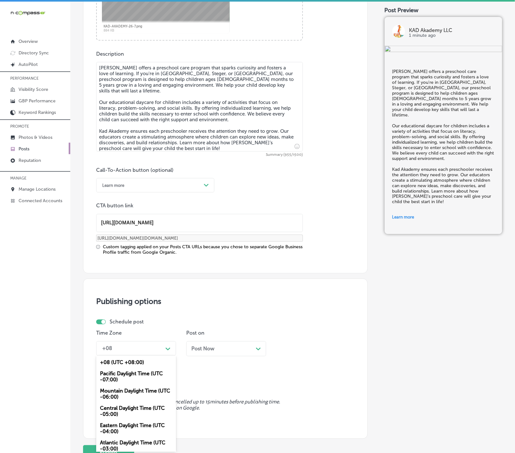
click at [166, 350] on div "Path Created with Sketch." at bounding box center [168, 348] width 10 height 10
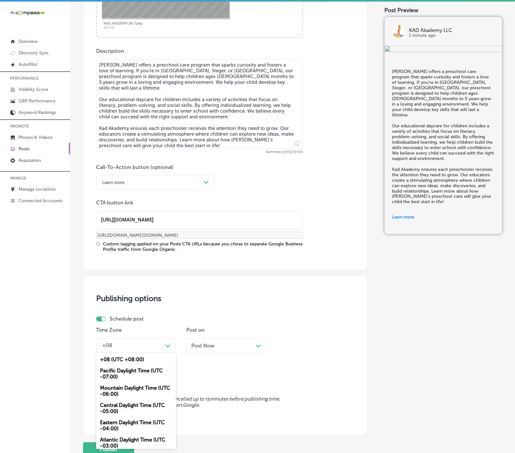
click at [141, 392] on div "Mountain Daylight Time (UTC -06:00)" at bounding box center [136, 390] width 80 height 17
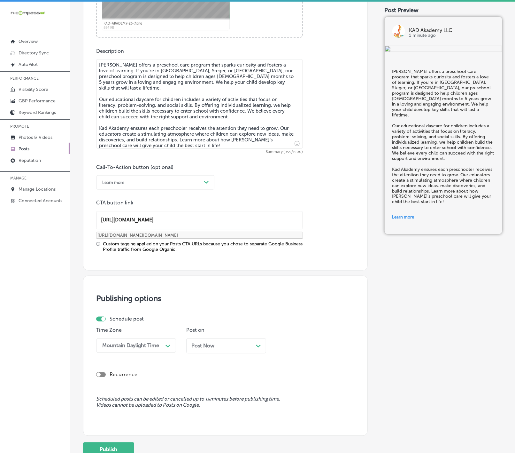
click at [216, 350] on div "Post Now Path Created with Sketch." at bounding box center [226, 345] width 80 height 15
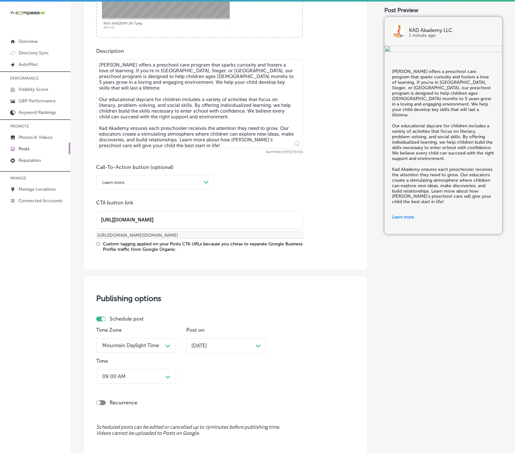
click at [163, 378] on div "09:00 AM Path Created with Sketch." at bounding box center [136, 376] width 80 height 14
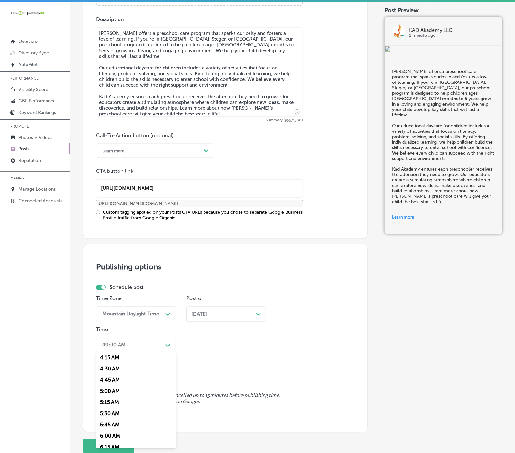
scroll to position [240, 0]
click at [108, 435] on div "7:00 AM" at bounding box center [136, 432] width 80 height 11
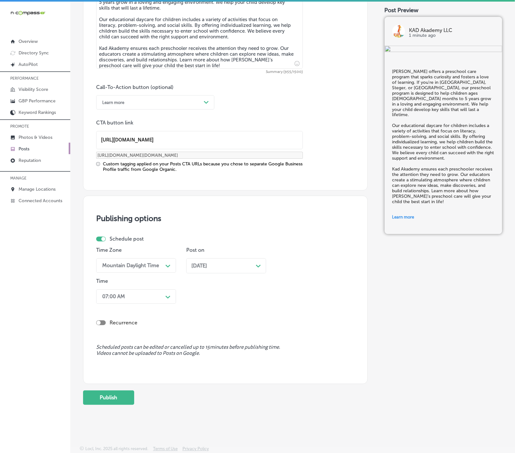
scroll to position [407, 0]
click at [128, 391] on button "Publish" at bounding box center [108, 397] width 51 height 14
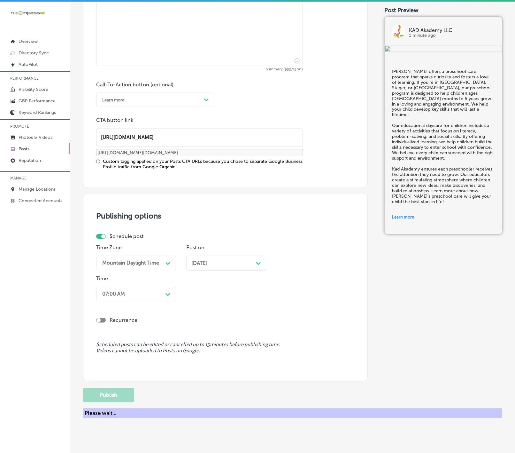
scroll to position [322, 0]
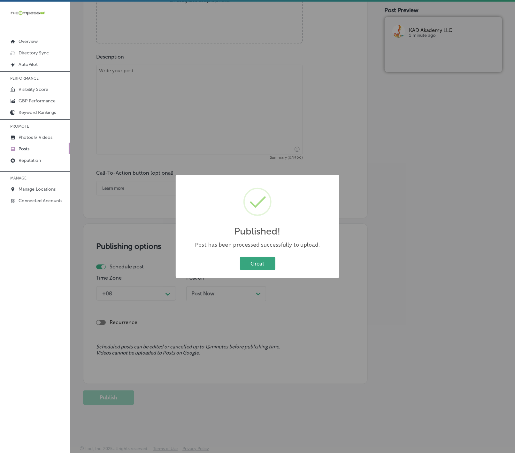
click at [244, 263] on button "Great" at bounding box center [257, 263] width 35 height 13
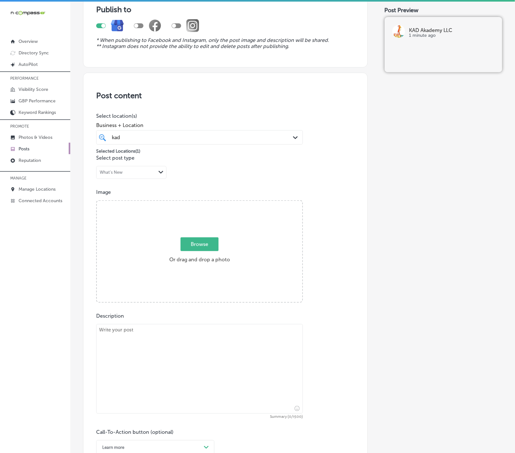
scroll to position [82, 0]
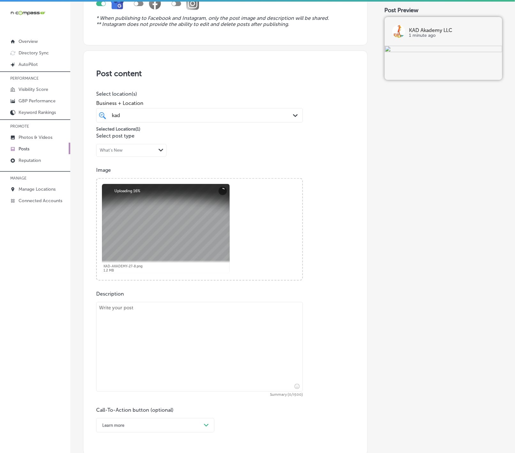
click at [249, 357] on textarea at bounding box center [199, 346] width 207 height 89
paste textarea "[PERSON_NAME]’s preschool care program is designed to help children grow academ…"
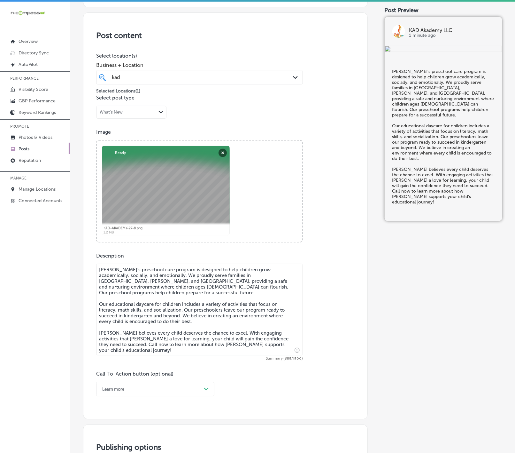
scroll to position [178, 0]
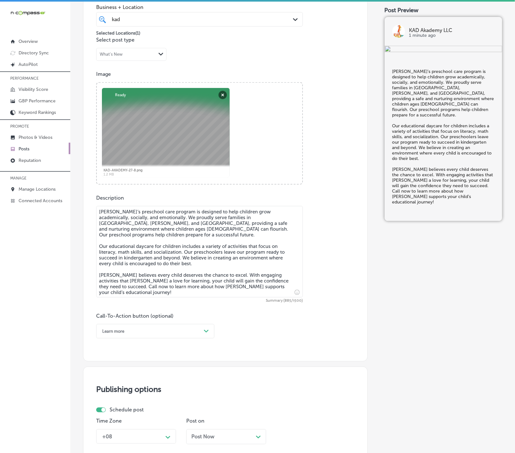
type textarea "[PERSON_NAME]’s preschool care program is designed to help children grow academ…"
click at [203, 329] on div "Path Created with Sketch." at bounding box center [206, 331] width 10 height 10
click at [113, 414] on div "Call Now" at bounding box center [155, 412] width 118 height 11
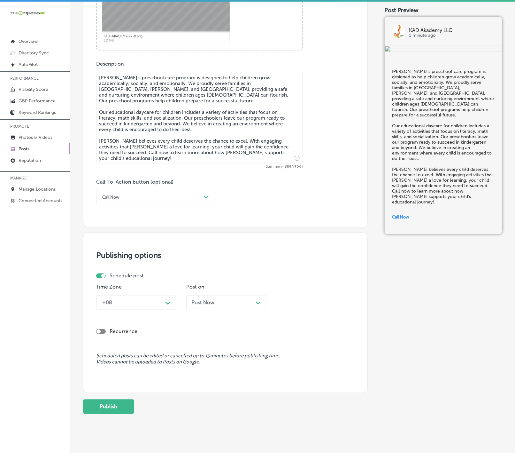
scroll to position [322, 0]
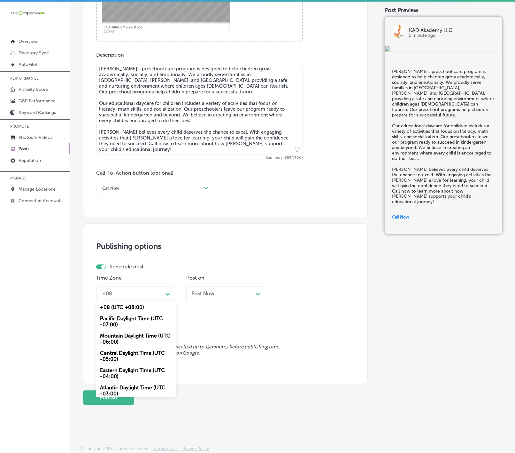
click at [172, 295] on div "Path Created with Sketch." at bounding box center [168, 293] width 10 height 10
click at [151, 336] on div "Mountain Daylight Time (UTC -06:00)" at bounding box center [136, 338] width 80 height 17
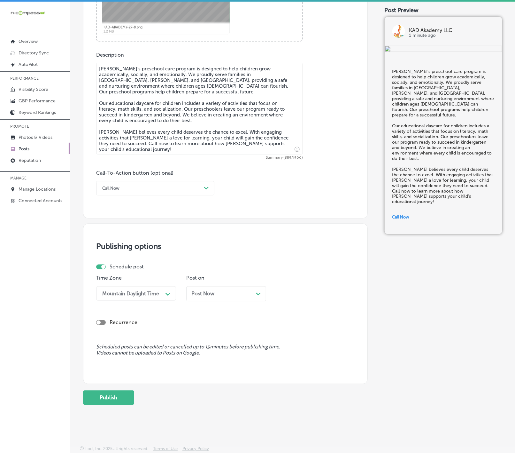
click at [217, 295] on div "Post Now Path Created with Sketch." at bounding box center [226, 294] width 70 height 6
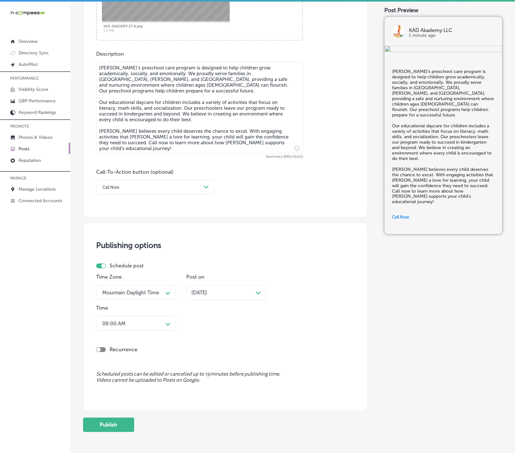
click at [171, 324] on div "Path Created with Sketch." at bounding box center [168, 323] width 10 height 10
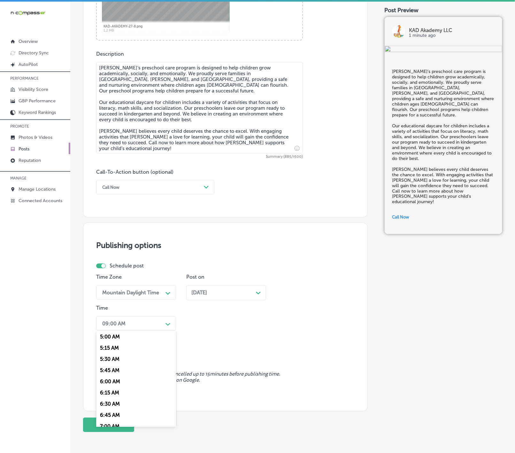
scroll to position [240, 0]
click at [114, 413] on div "7:00 AM" at bounding box center [136, 410] width 80 height 11
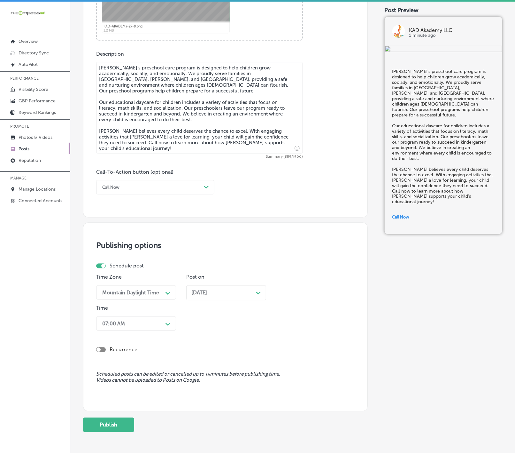
scroll to position [352, 0]
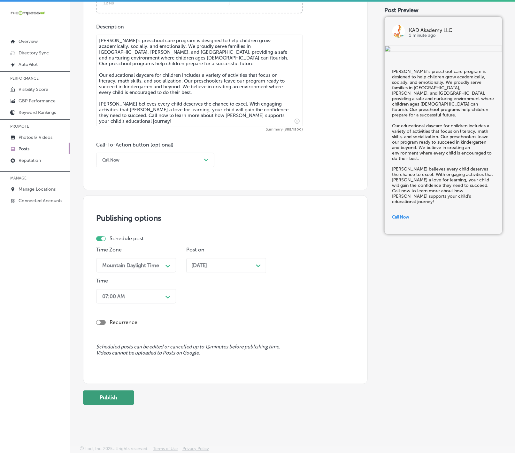
click at [106, 394] on button "Publish" at bounding box center [108, 397] width 51 height 14
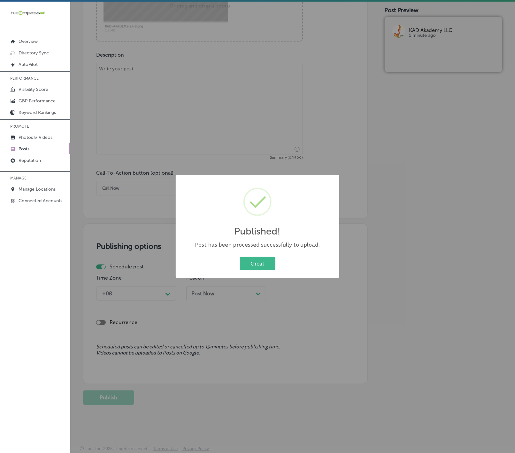
scroll to position [323, 0]
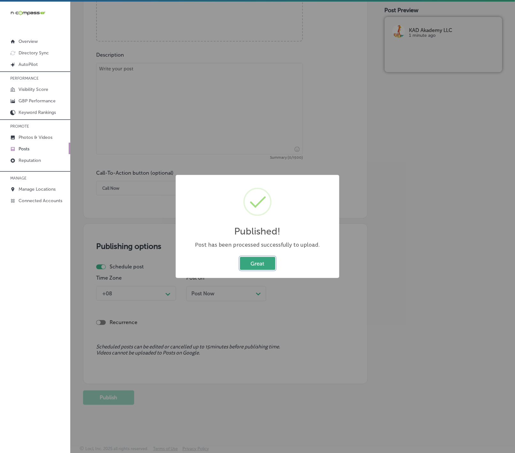
click at [254, 265] on button "Great" at bounding box center [257, 263] width 35 height 13
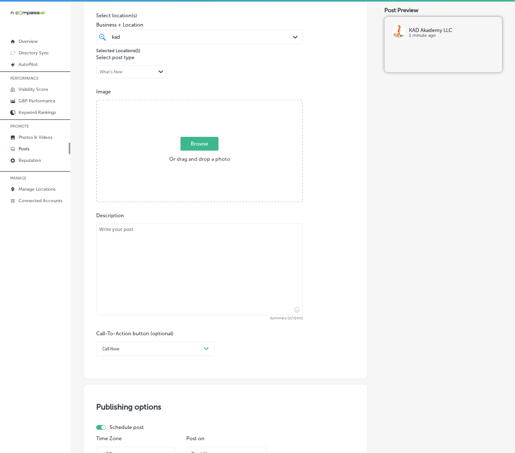
scroll to position [84, 0]
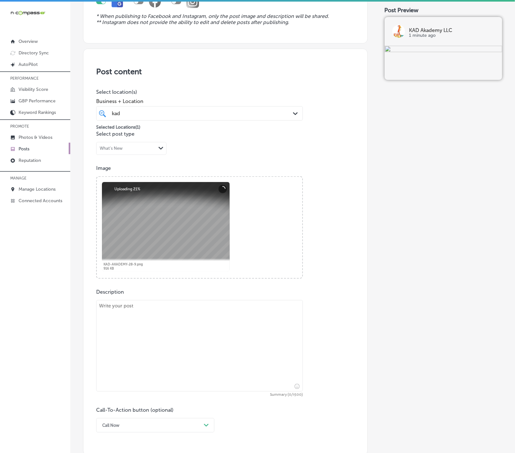
click at [157, 336] on textarea at bounding box center [199, 345] width 207 height 91
paste textarea "When it comes to toddler daycare, [PERSON_NAME] provides a tailored approach th…"
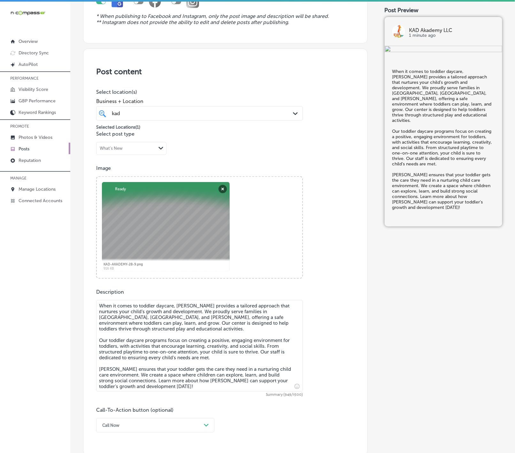
type textarea "When it comes to toddler daycare, [PERSON_NAME] provides a tailored approach th…"
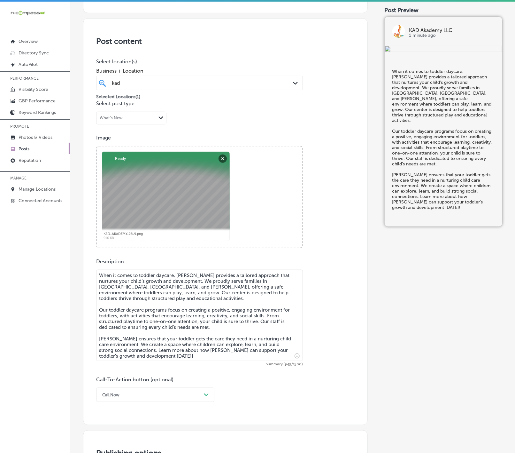
scroll to position [180, 0]
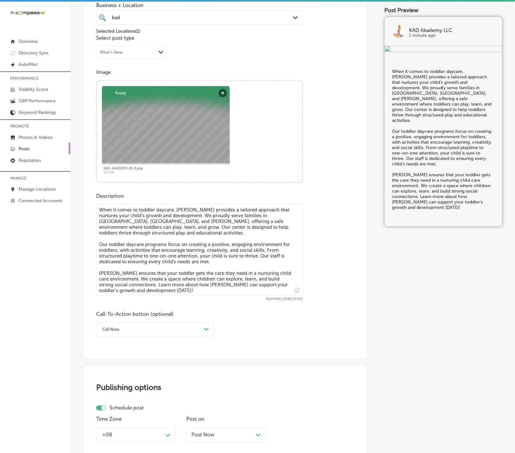
click at [198, 332] on div "Call Now" at bounding box center [150, 329] width 102 height 10
click at [107, 388] on div "Learn more" at bounding box center [155, 387] width 118 height 11
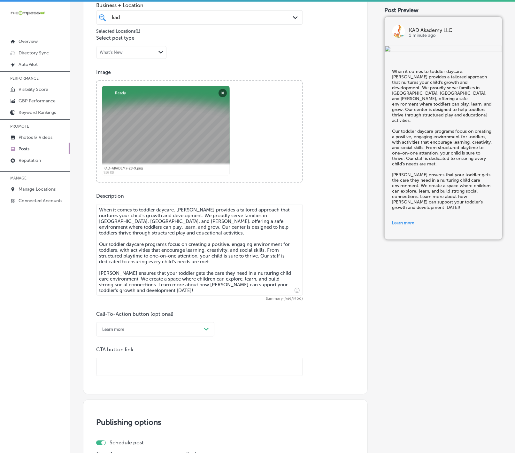
click at [130, 379] on div "Post content Select location(s) Business + Location kad kad Path Created with S…" at bounding box center [225, 173] width 285 height 441
click at [132, 372] on input "text" at bounding box center [200, 367] width 206 height 18
paste input "[URL][DOMAIN_NAME]"
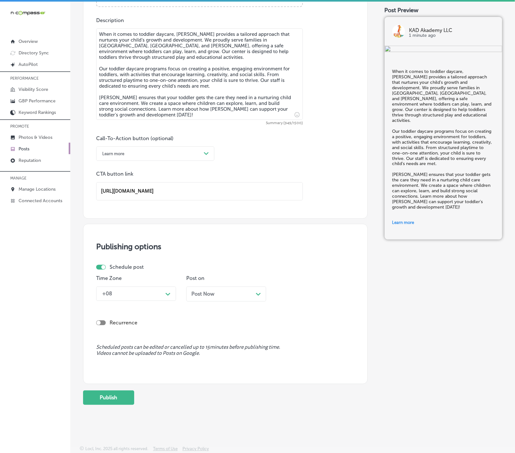
scroll to position [359, 0]
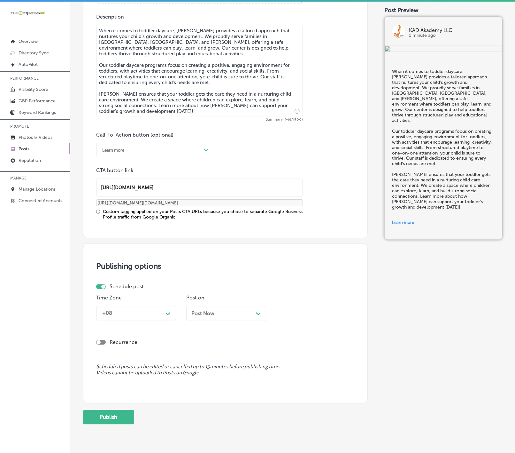
type input "[URL][DOMAIN_NAME]"
click at [167, 315] on icon "Path Created with Sketch." at bounding box center [168, 313] width 5 height 3
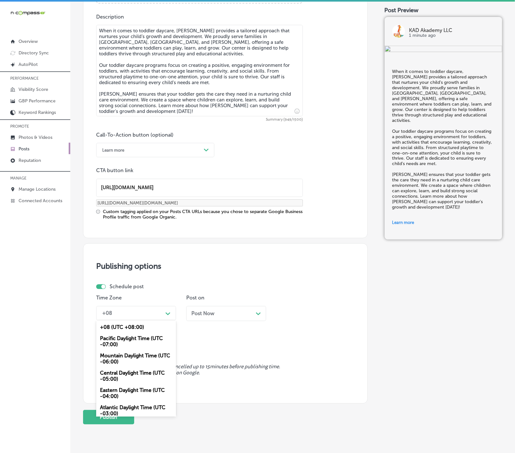
click at [143, 361] on div "Mountain Daylight Time (UTC -06:00)" at bounding box center [136, 358] width 80 height 17
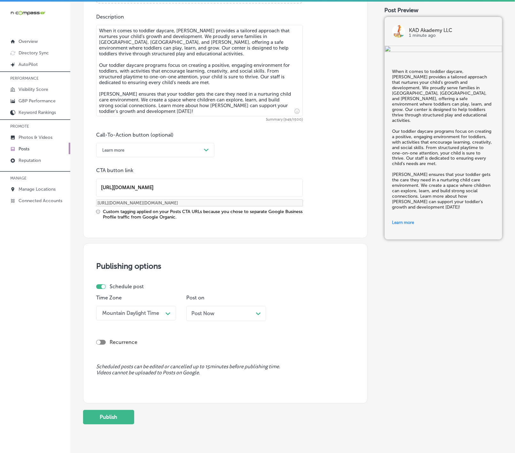
click at [209, 316] on span "Post Now" at bounding box center [202, 313] width 23 height 6
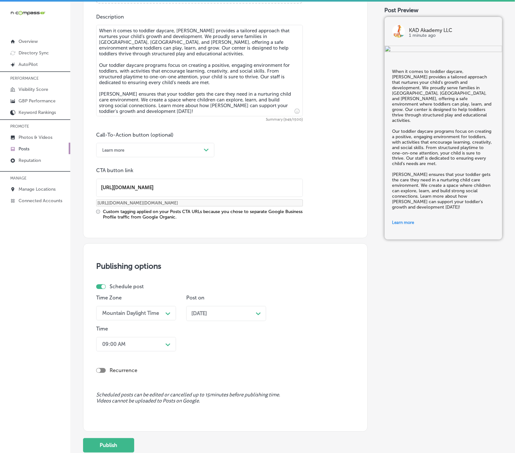
click at [166, 344] on div "Path Created with Sketch." at bounding box center [168, 343] width 5 height 5
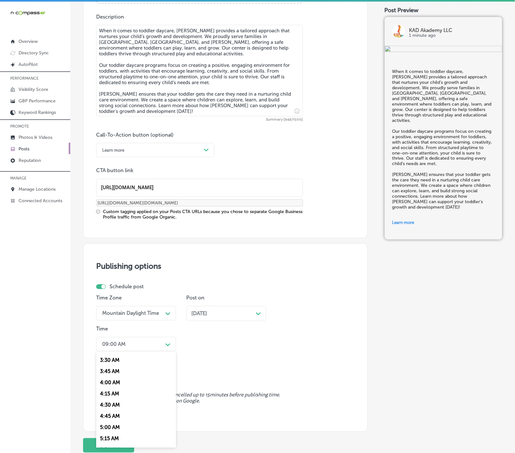
scroll to position [240, 0]
click at [114, 436] on div "7:00 AM" at bounding box center [136, 431] width 80 height 11
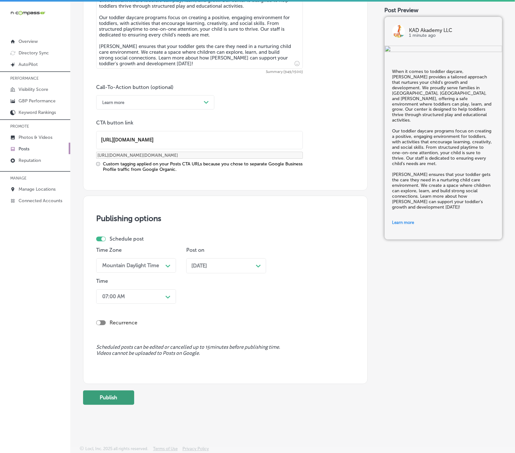
scroll to position [409, 0]
click at [122, 404] on button "Publish" at bounding box center [108, 397] width 51 height 14
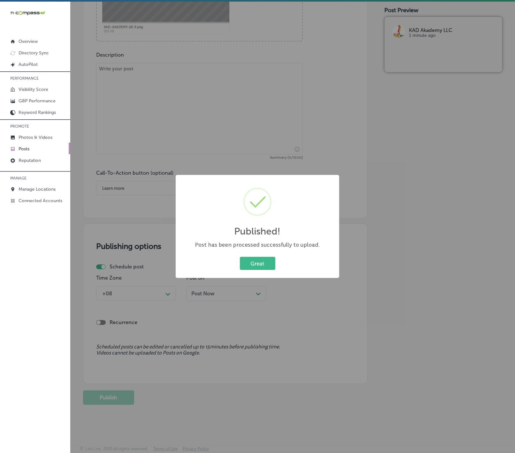
scroll to position [323, 0]
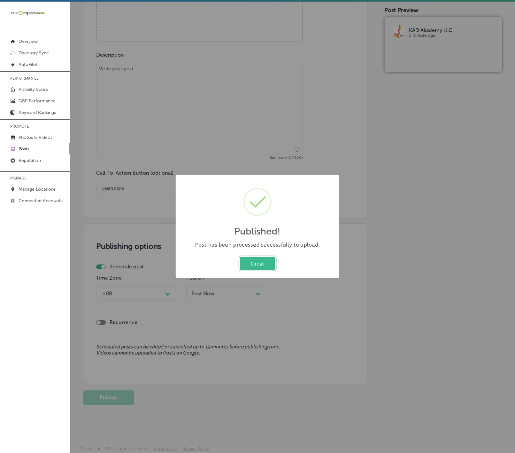
drag, startPoint x: 261, startPoint y: 261, endPoint x: 276, endPoint y: 264, distance: 15.0
click at [261, 261] on button "Great" at bounding box center [257, 263] width 35 height 13
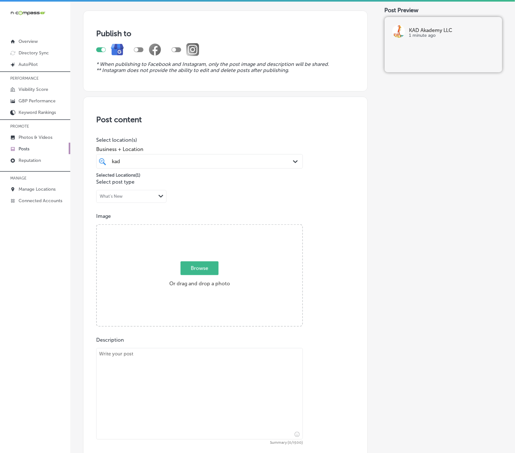
scroll to position [84, 0]
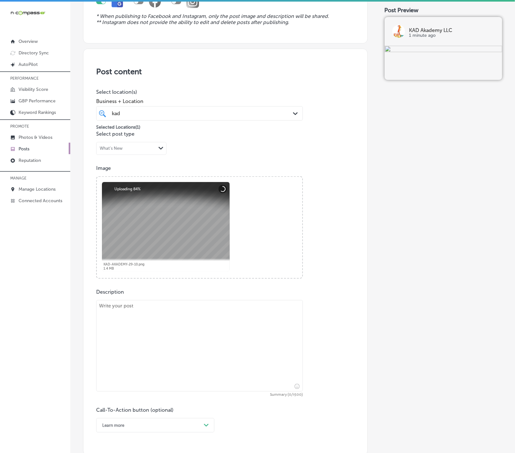
click at [280, 341] on textarea at bounding box center [199, 345] width 207 height 91
paste textarea "At [GEOGRAPHIC_DATA], we offer a safe childcare environment where your child’s …"
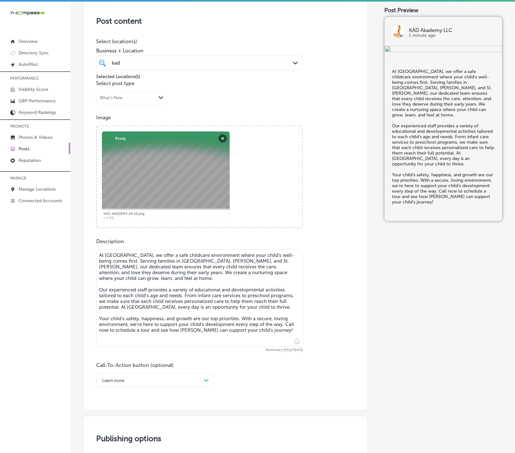
scroll to position [228, 0]
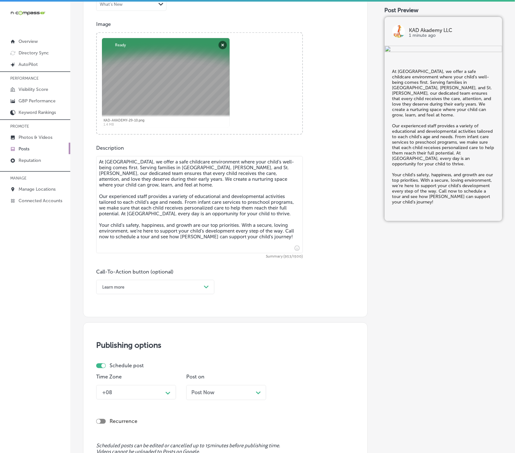
type textarea "At [GEOGRAPHIC_DATA], we offer a safe childcare environment where your child’s …"
click at [206, 290] on div "Path Created with Sketch." at bounding box center [206, 286] width 5 height 5
click at [133, 369] on div "Call Now" at bounding box center [155, 367] width 118 height 11
click at [172, 396] on div "+08 Path Created with Sketch." at bounding box center [136, 392] width 80 height 14
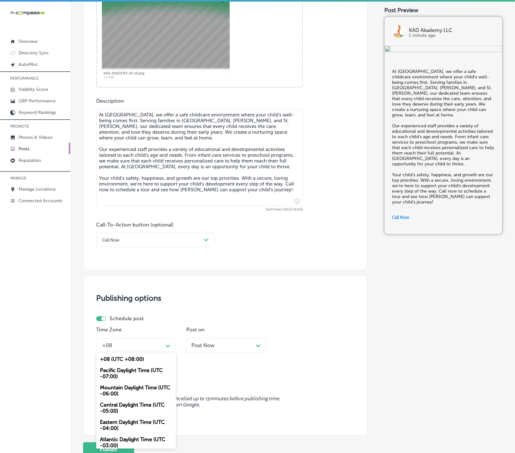
click at [143, 389] on div "Mountain Daylight Time (UTC -06:00)" at bounding box center [136, 390] width 80 height 17
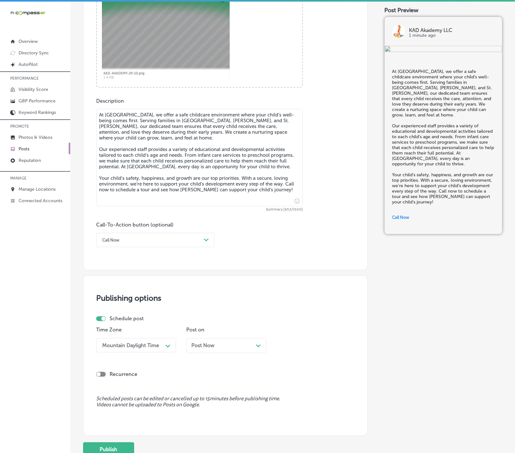
click at [222, 352] on div "Post Now Path Created with Sketch." at bounding box center [226, 345] width 80 height 15
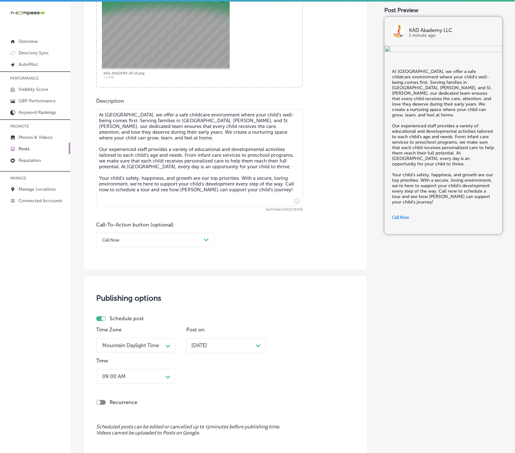
click at [156, 373] on div "09:00 AM Path Created with Sketch." at bounding box center [136, 376] width 80 height 14
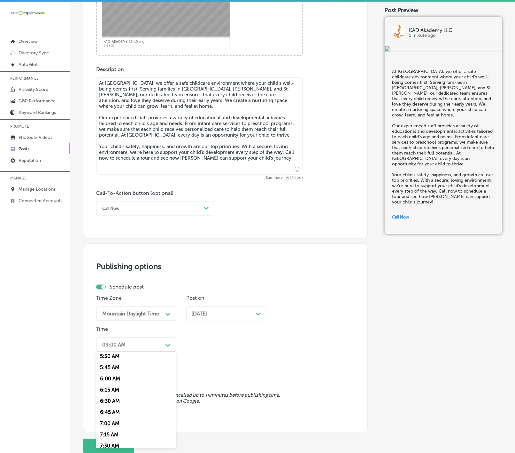
scroll to position [288, 0]
click at [119, 390] on div "7:00 AM" at bounding box center [136, 383] width 80 height 11
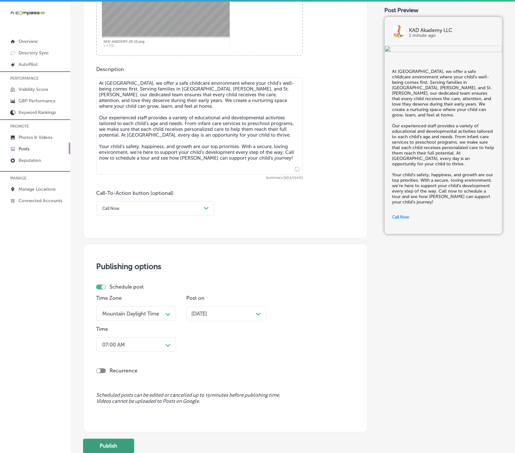
click at [118, 441] on button "Publish" at bounding box center [108, 445] width 51 height 14
